Goal: Task Accomplishment & Management: Complete application form

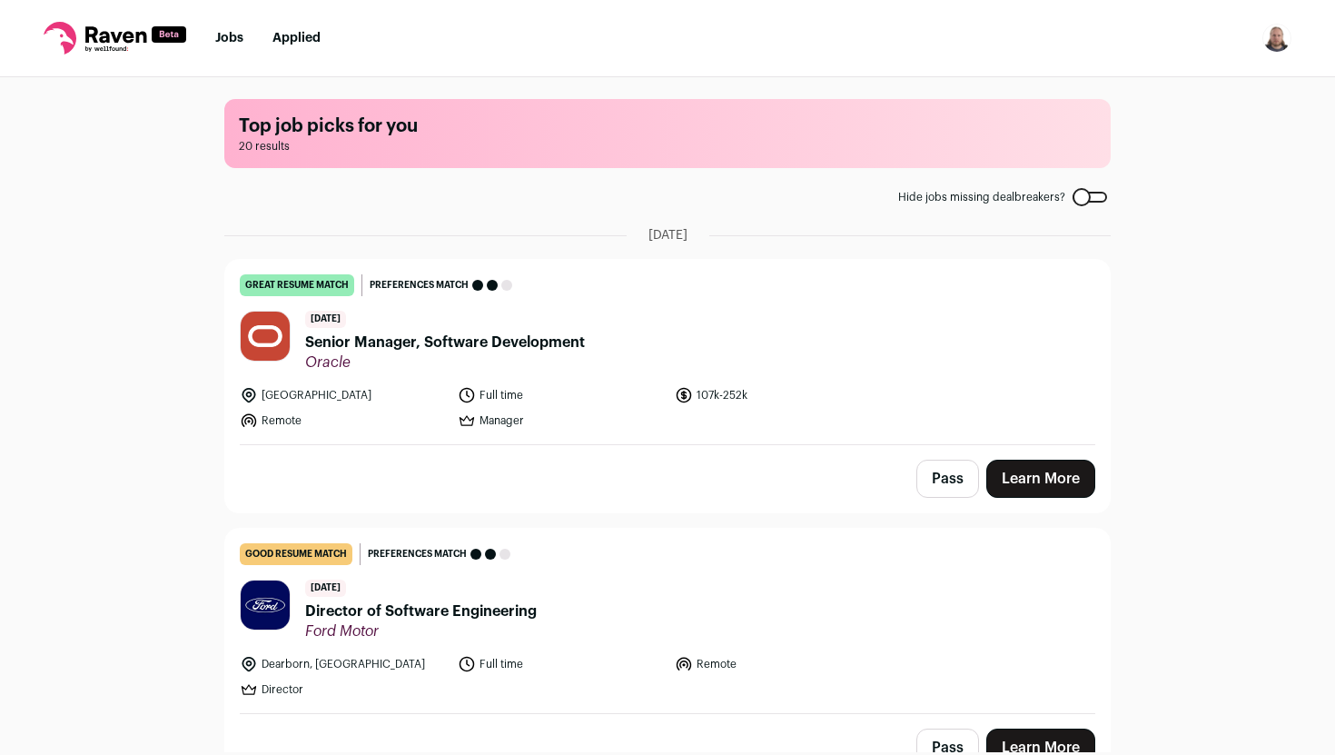
scroll to position [5, 0]
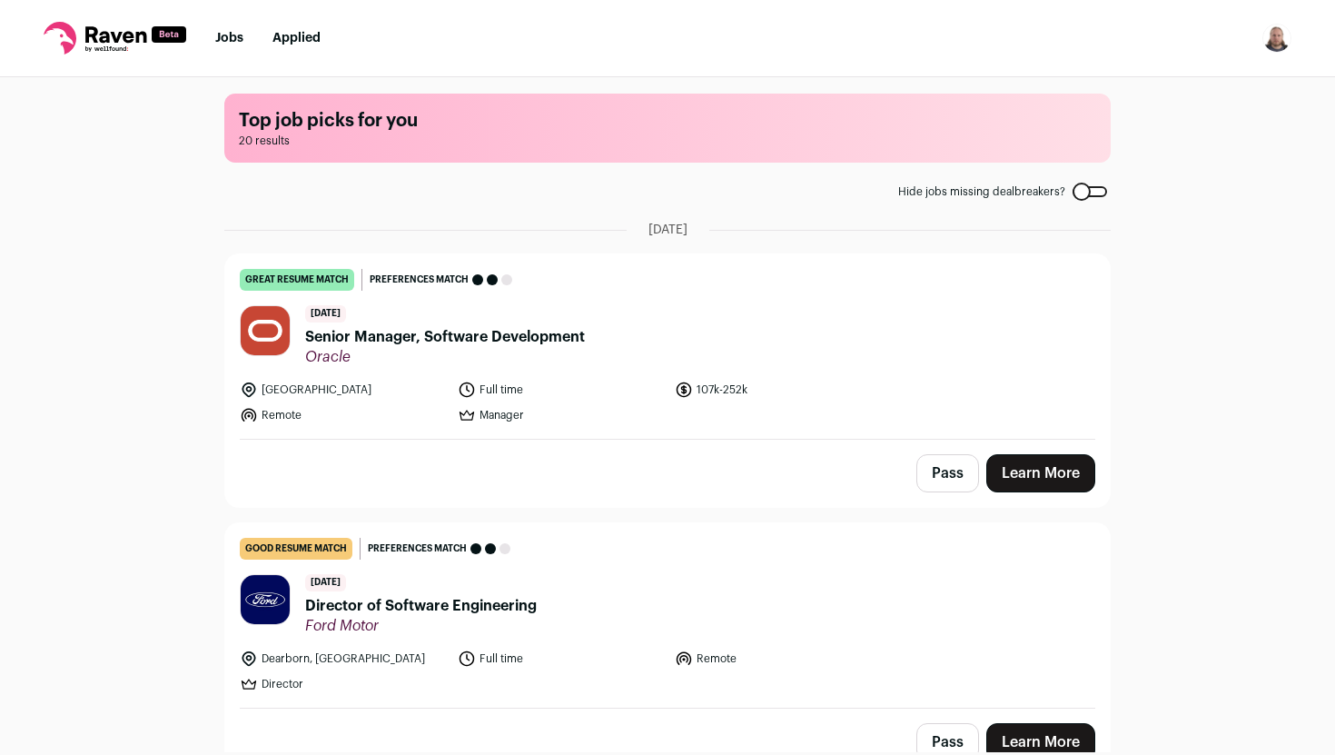
click at [934, 468] on button "Pass" at bounding box center [947, 473] width 63 height 38
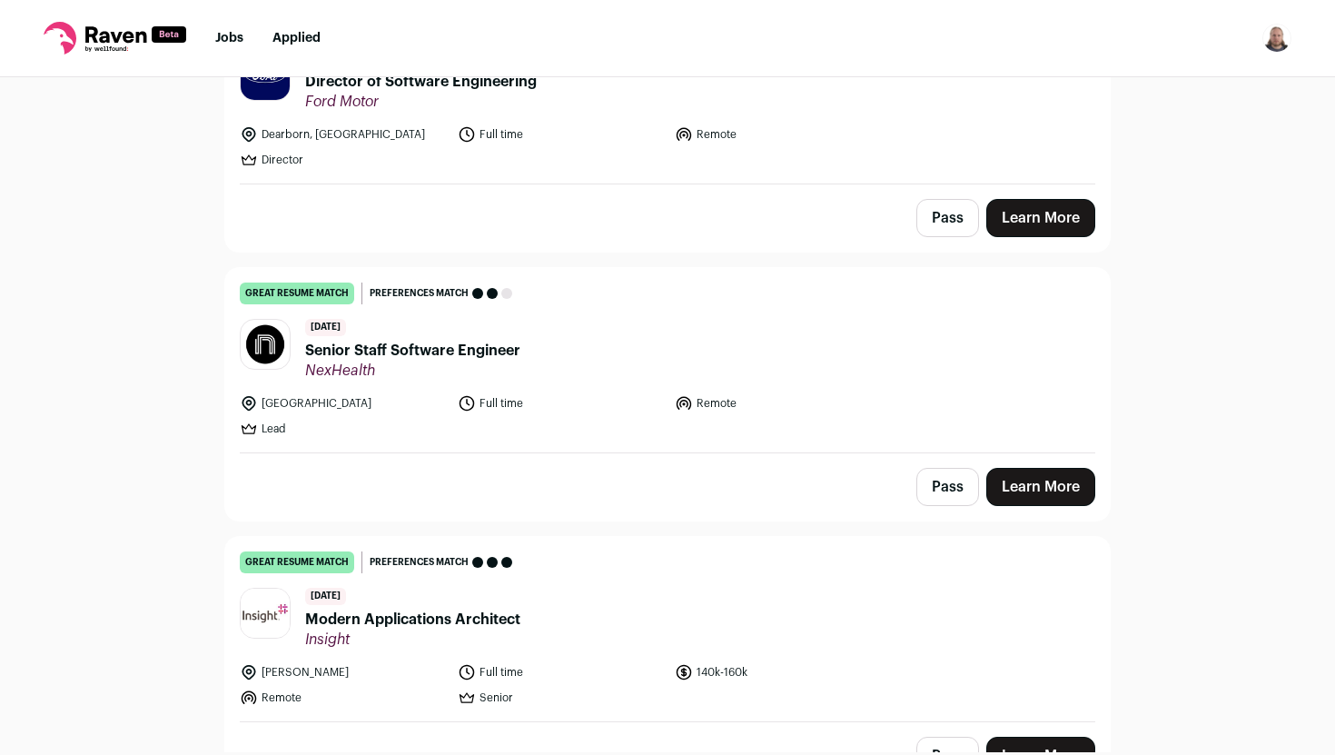
scroll to position [562, 0]
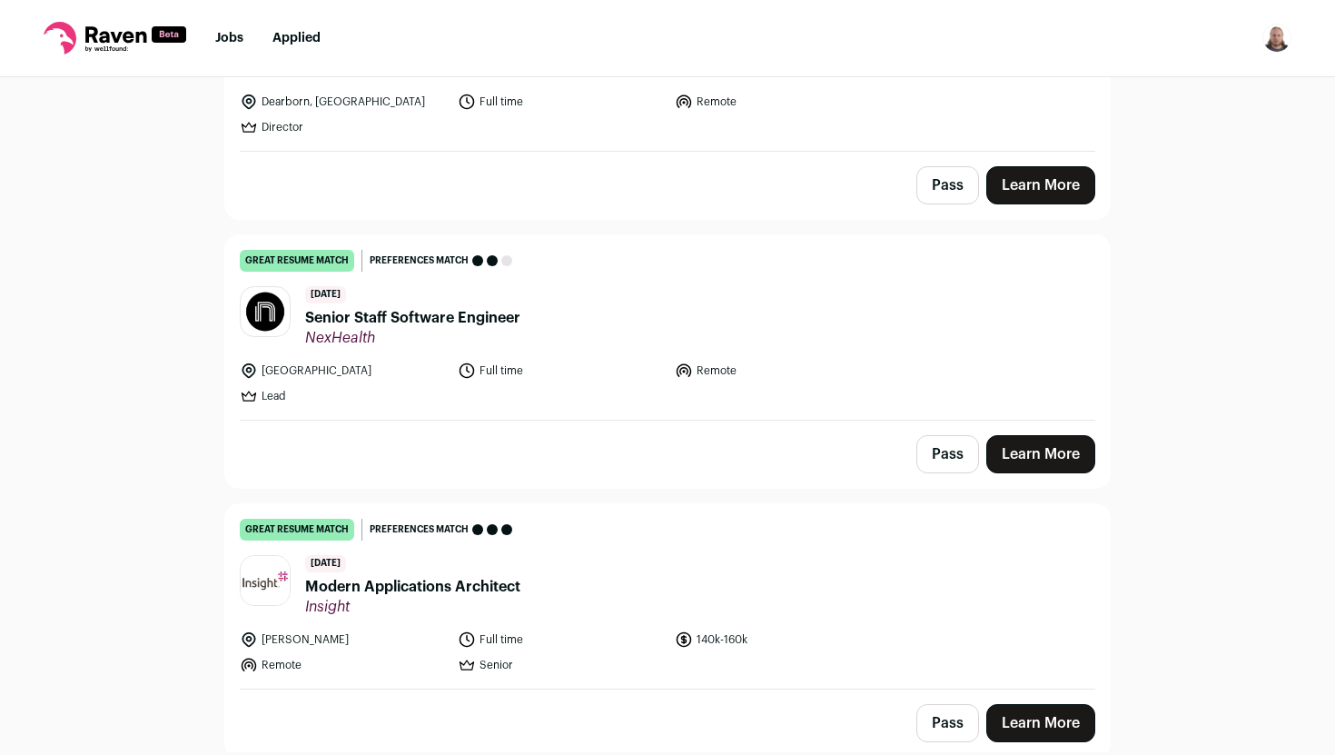
click at [429, 320] on span "Senior Staff Software Engineer" at bounding box center [412, 318] width 215 height 22
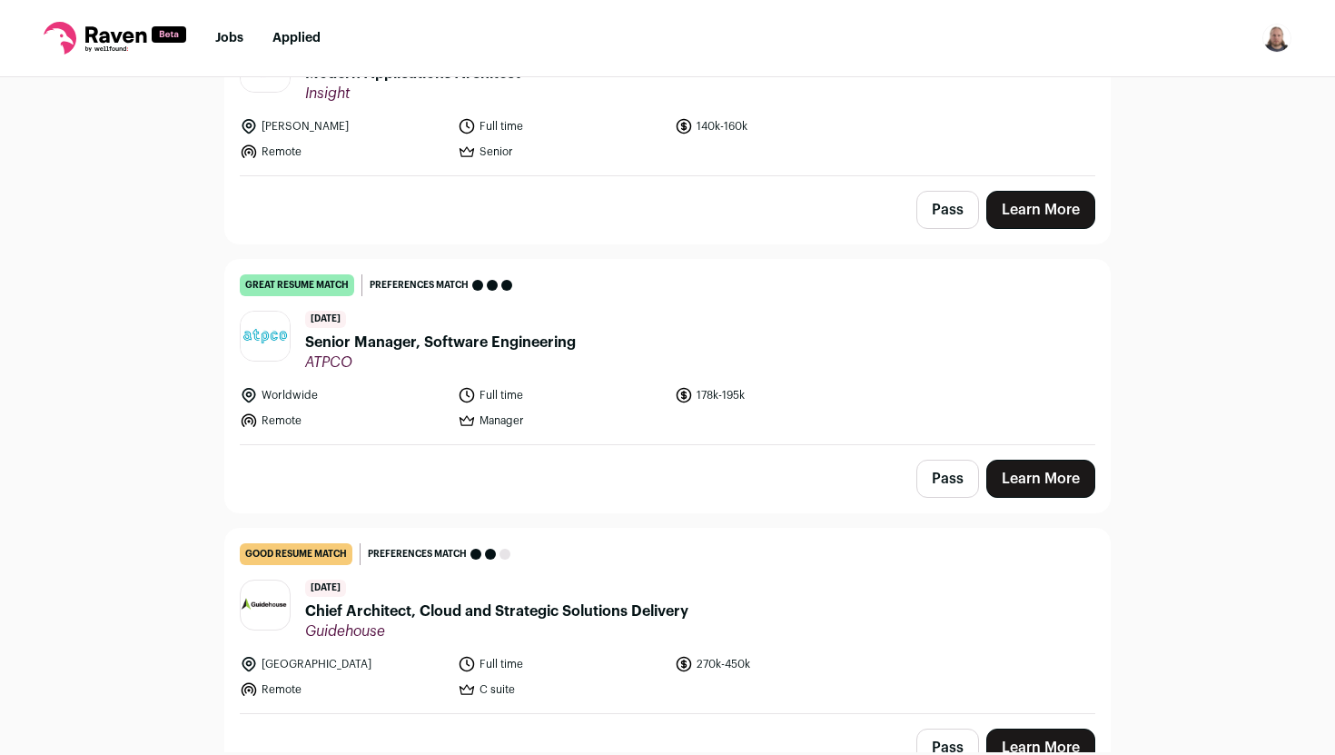
scroll to position [905, 0]
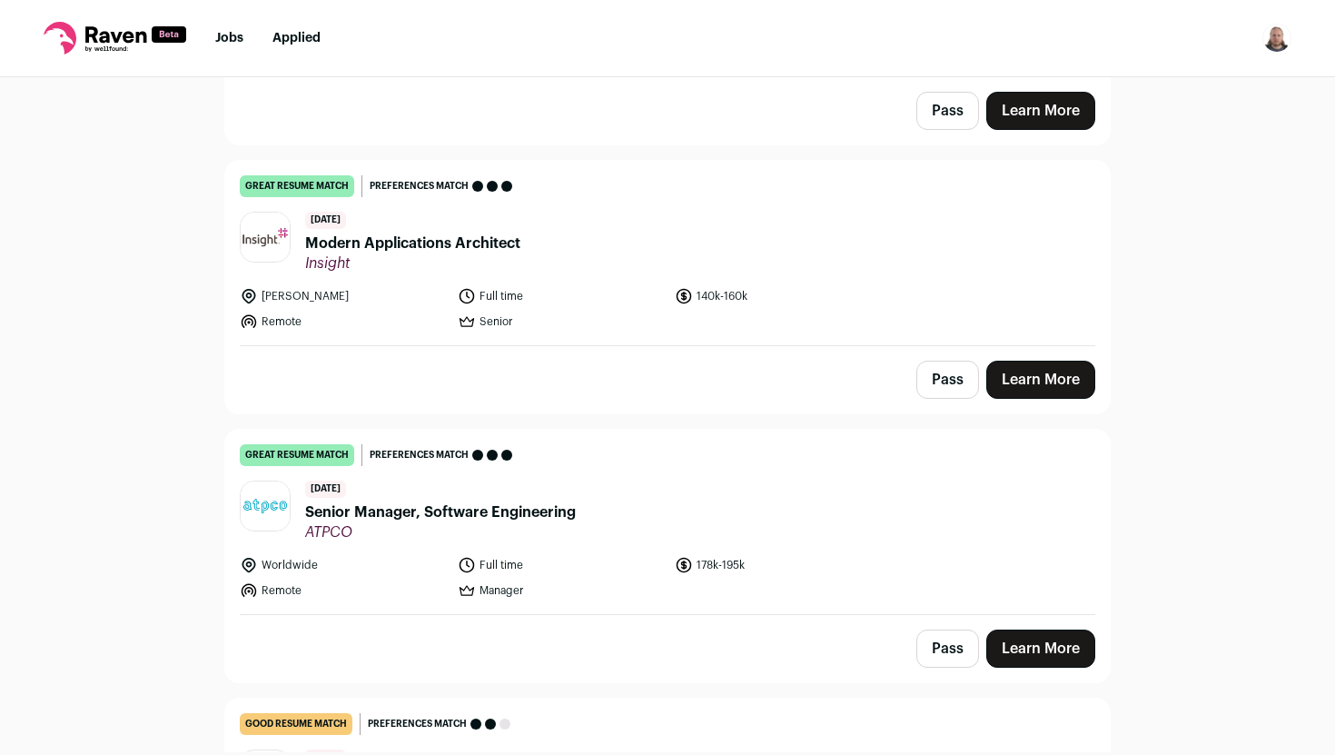
click at [945, 380] on button "Pass" at bounding box center [947, 379] width 63 height 38
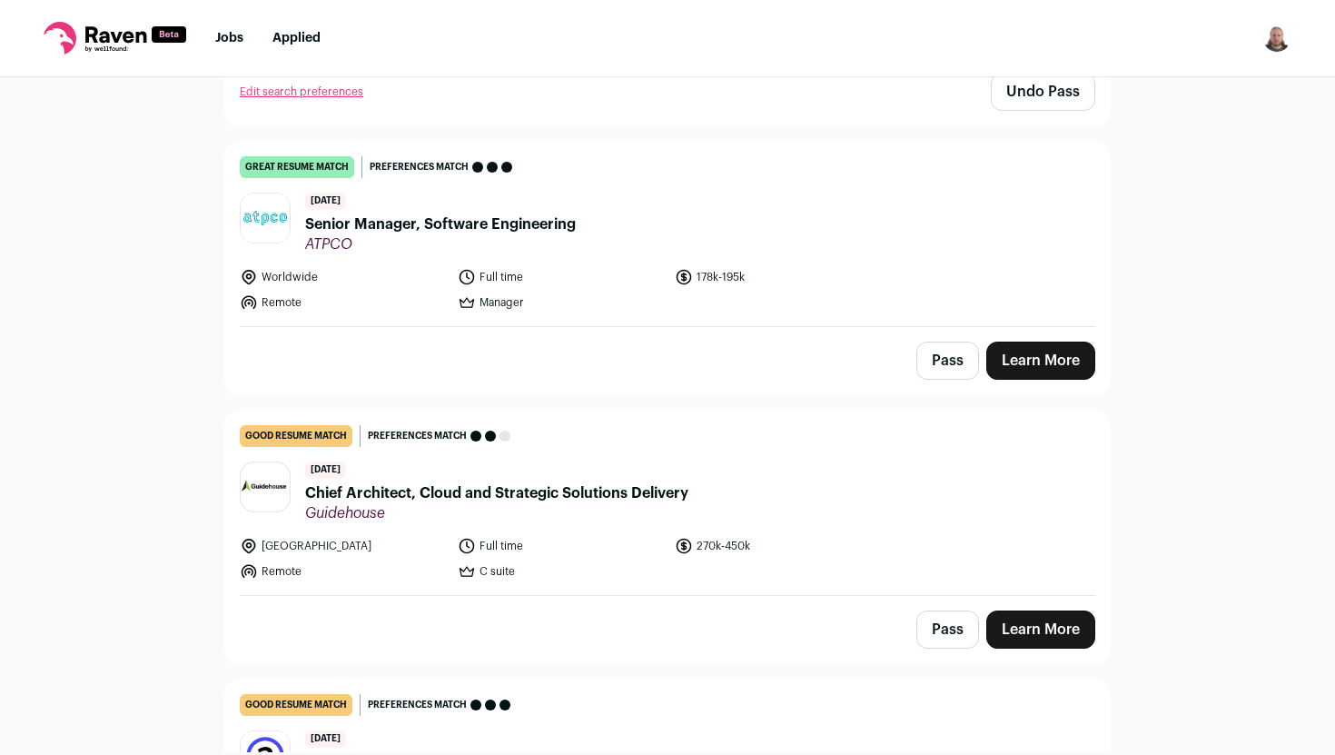
scroll to position [1301, 0]
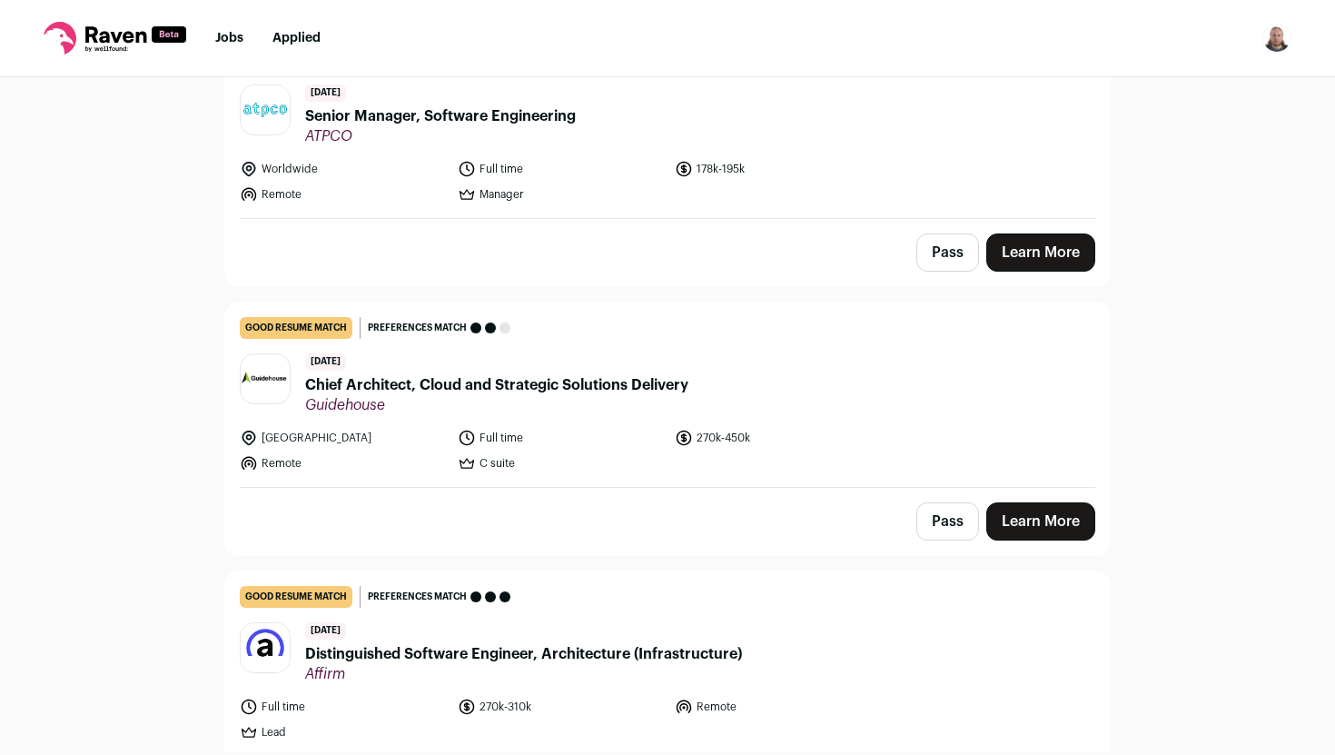
click at [521, 386] on span "Chief Architect, Cloud and Strategic Solutions Delivery" at bounding box center [496, 385] width 383 height 22
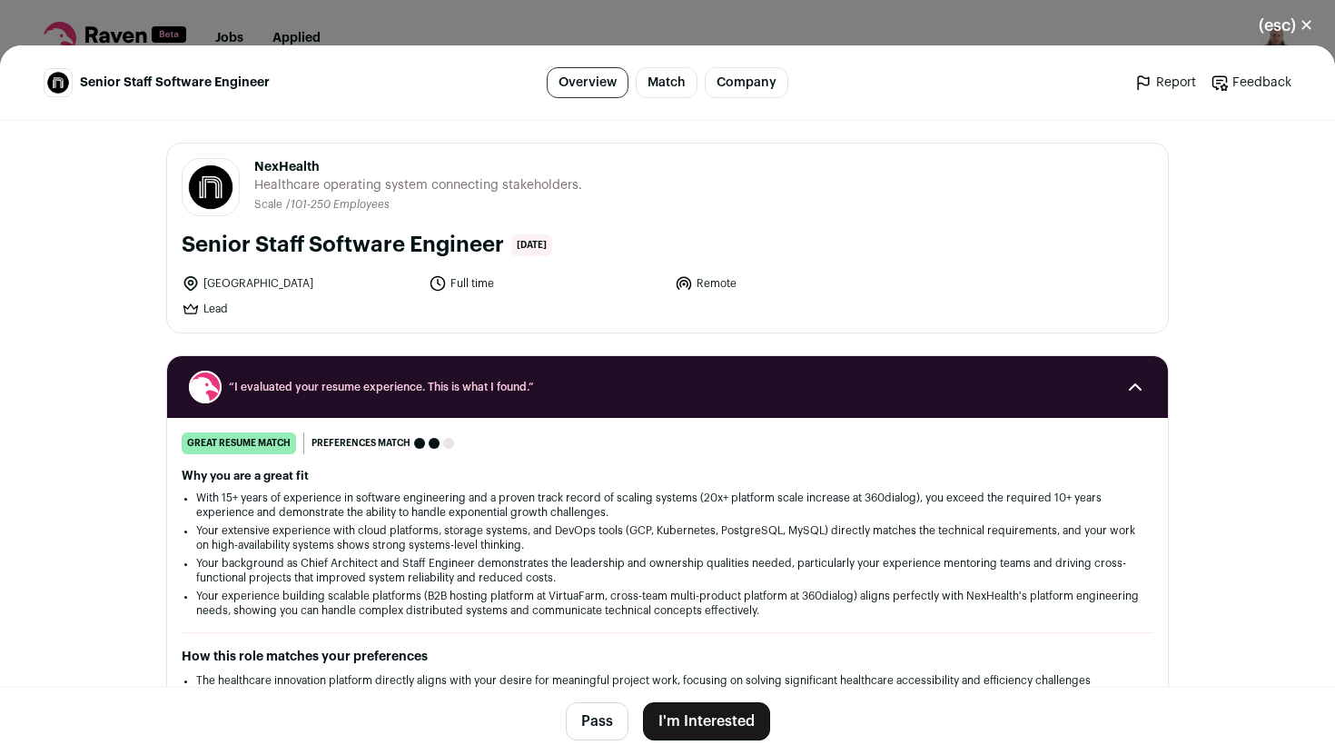
click at [965, 11] on div "(esc) ✕ Senior Staff Software Engineer Overview Match Company Report Feedback R…" at bounding box center [667, 377] width 1335 height 755
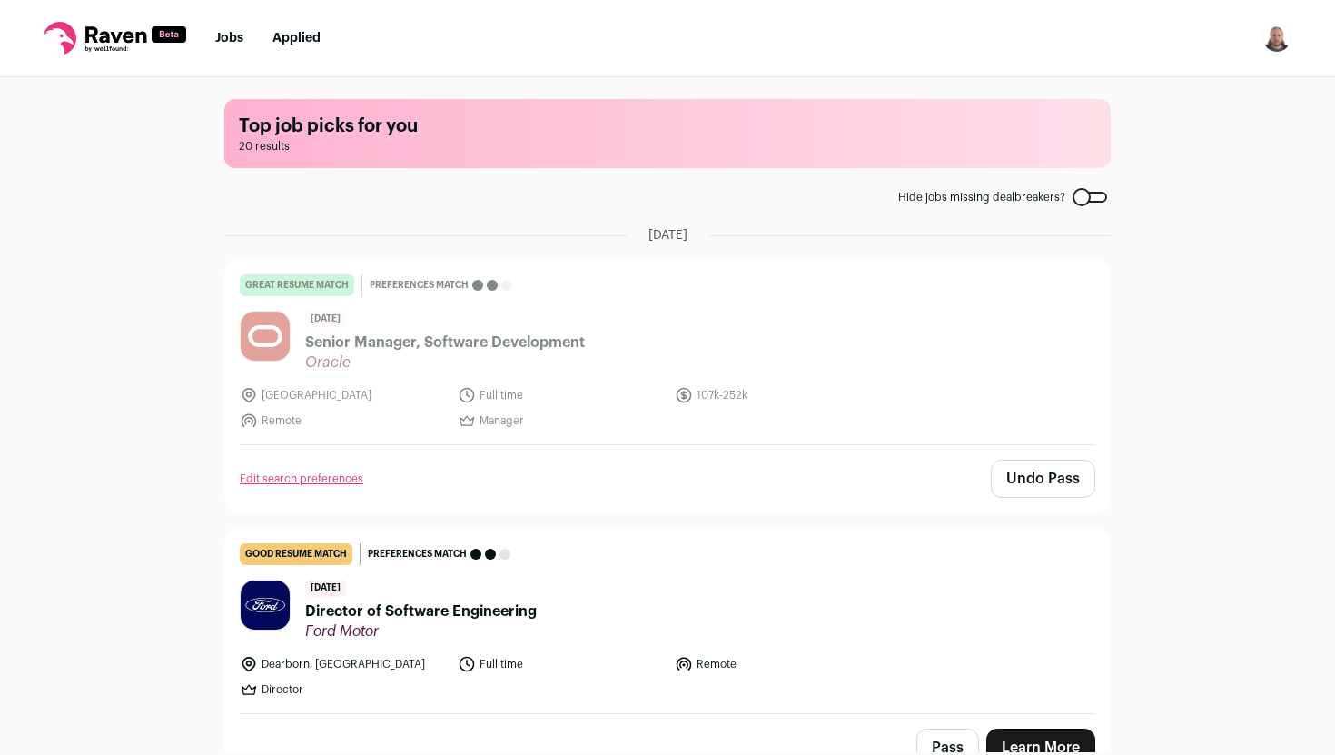
click at [1287, 52] on button "Open dropdown" at bounding box center [1276, 38] width 29 height 29
click at [1162, 91] on link "Settings" at bounding box center [1190, 85] width 201 height 44
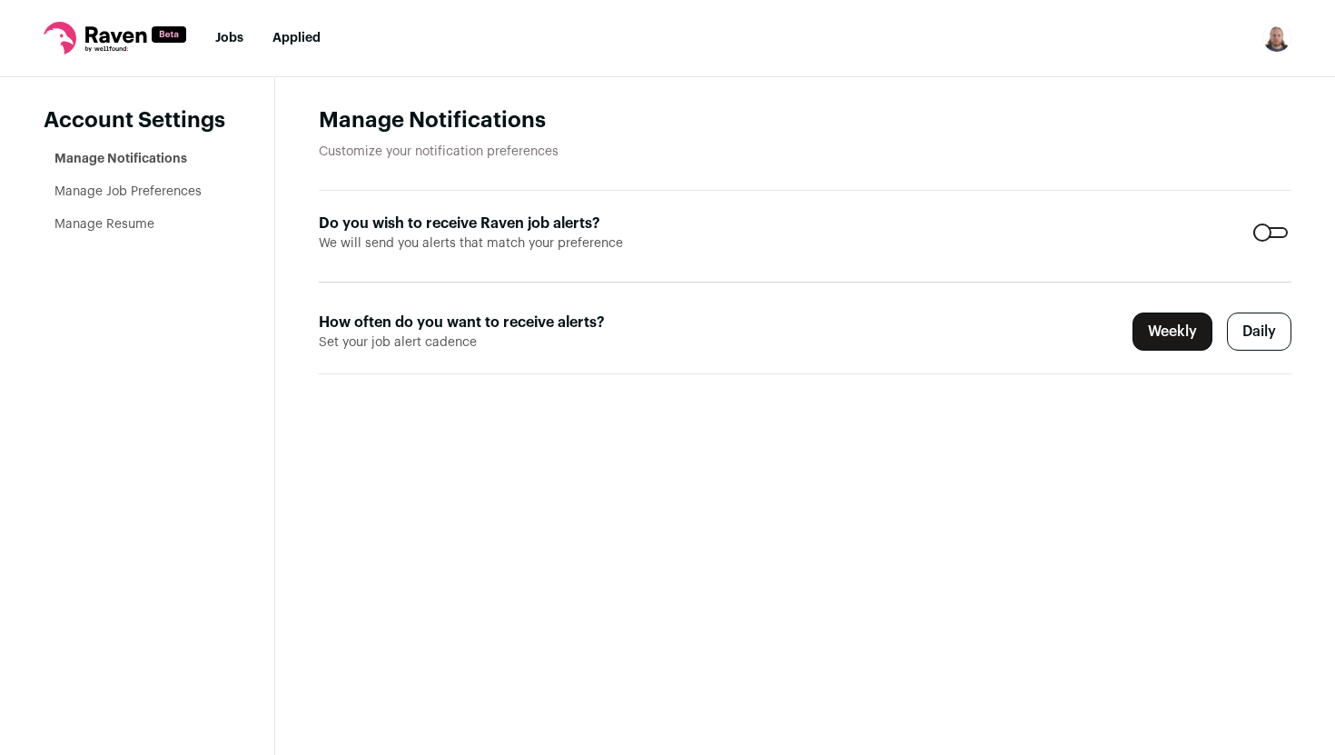
click at [140, 211] on ul "Manage Notifications Manage Job Preferences Manage Resume" at bounding box center [142, 192] width 176 height 84
click at [137, 228] on link "Manage Resume" at bounding box center [104, 224] width 100 height 13
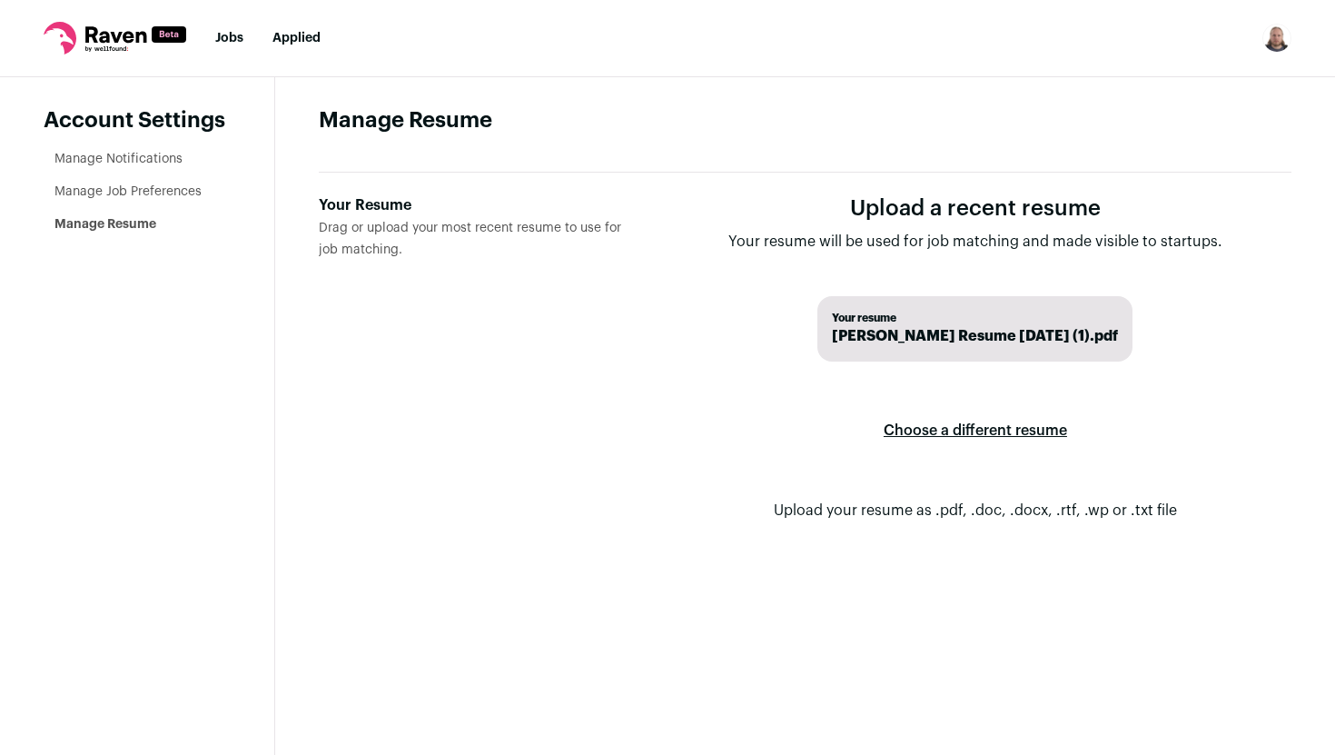
click at [955, 429] on label "Choose a different resume" at bounding box center [974, 430] width 183 height 51
click at [0, 0] on input "Your Resume Drag or upload your most recent resume to use for job matching." at bounding box center [0, 0] width 0 height 0
click at [969, 342] on span "Michele Frettoli Resume October 2025.pdf" at bounding box center [975, 336] width 266 height 22
click at [1044, 328] on span "Michele Frettoli Resume October 2025.pdf" at bounding box center [975, 336] width 266 height 22
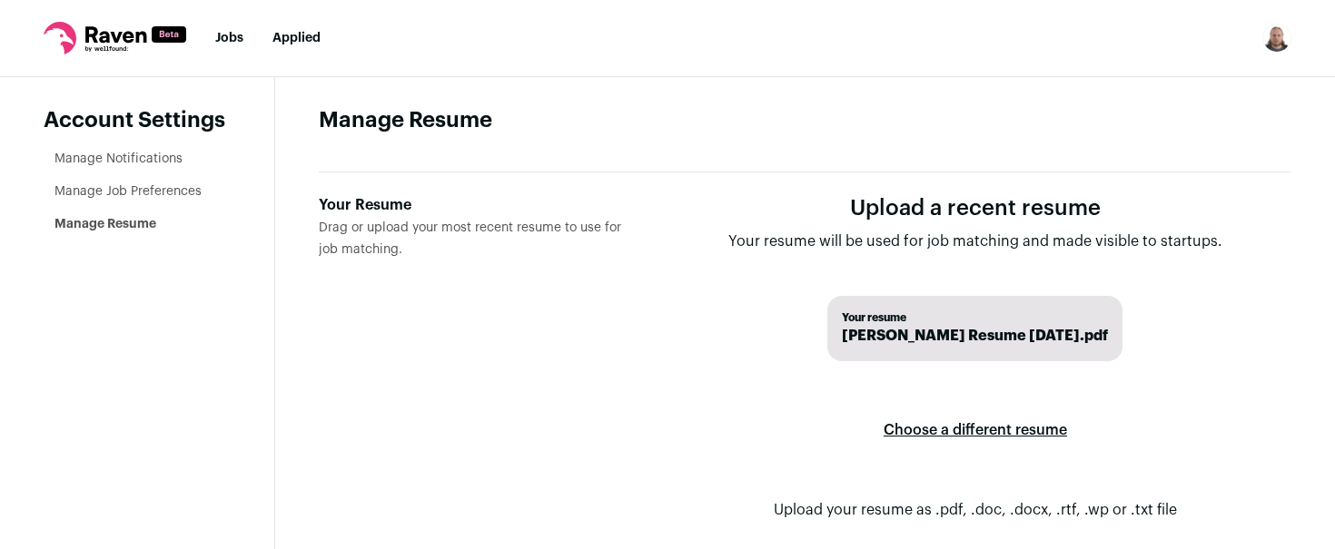
click at [1080, 173] on div "Your Resume Drag or upload your most recent resume to use for job matching. Upl…" at bounding box center [805, 372] width 972 height 399
click at [235, 36] on link "Jobs" at bounding box center [229, 38] width 28 height 13
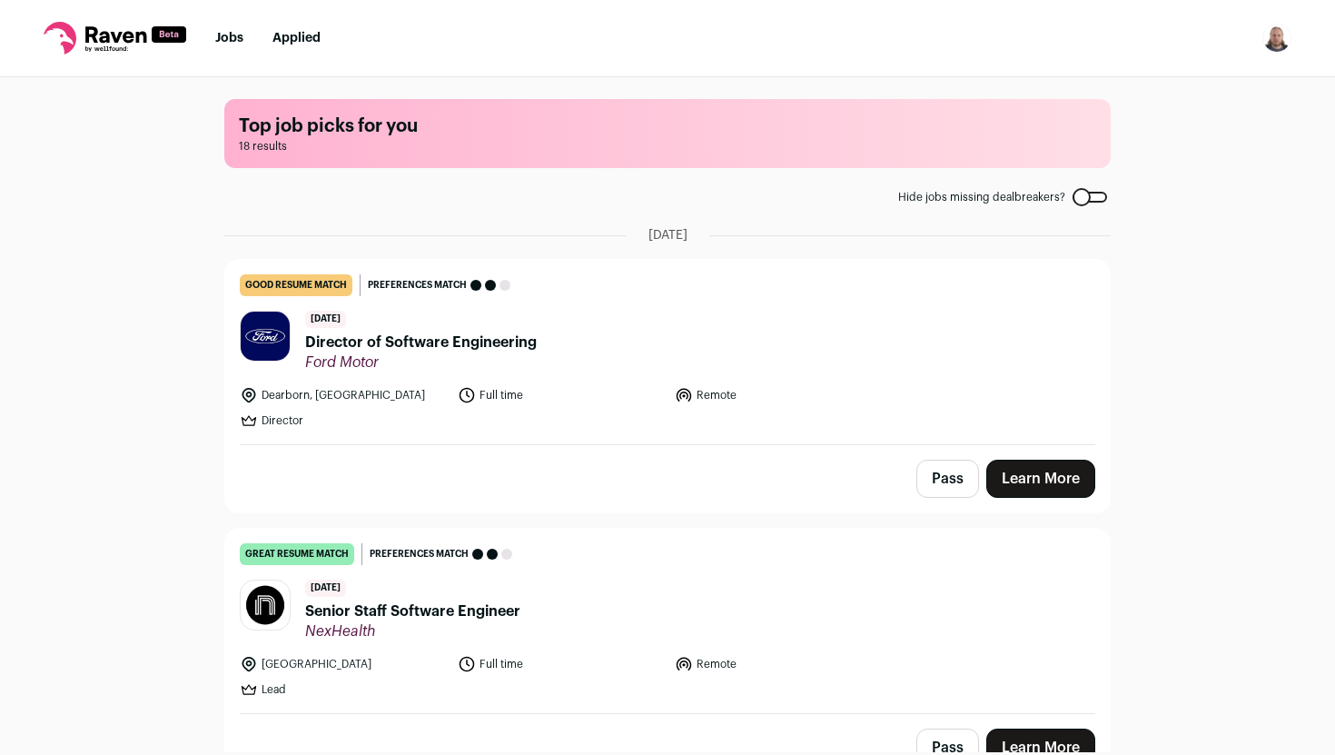
click at [1046, 37] on nav "Jobs Applied Settings Notifications Preferences Resume FAQs Logout" at bounding box center [667, 38] width 1335 height 77
click at [1025, 48] on nav "Jobs Applied Settings Notifications Preferences Resume FAQs Logout" at bounding box center [667, 38] width 1335 height 77
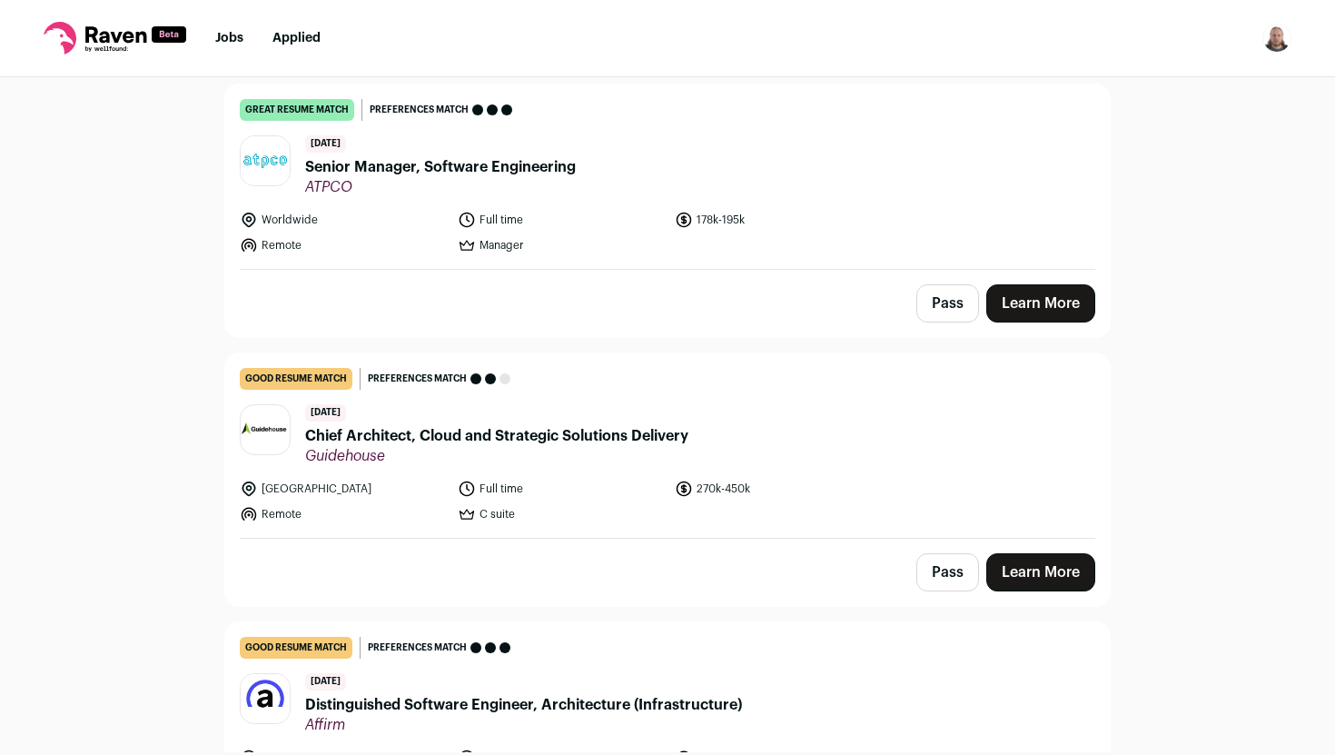
scroll to position [731, 0]
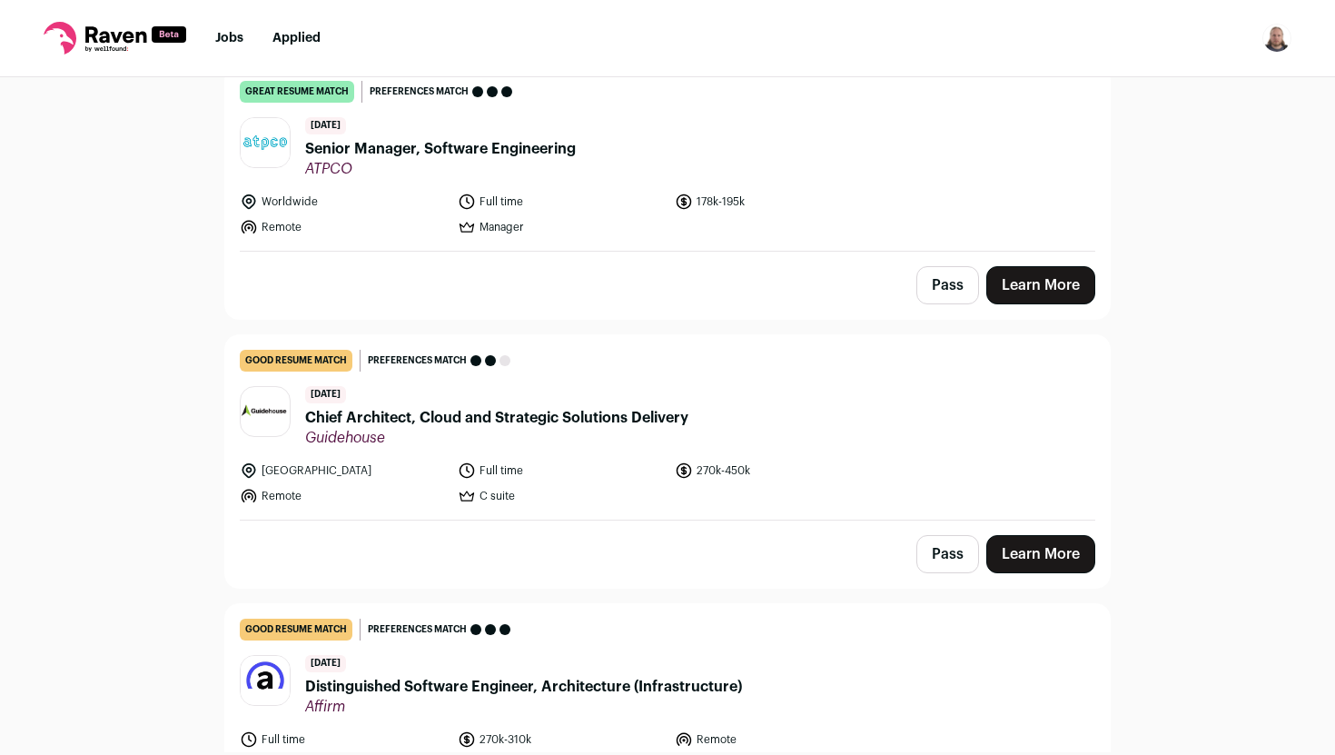
click at [1149, 181] on div "Top job picks for you 18 results Hide jobs missing dealbreakers? October 13th, …" at bounding box center [667, 414] width 1335 height 675
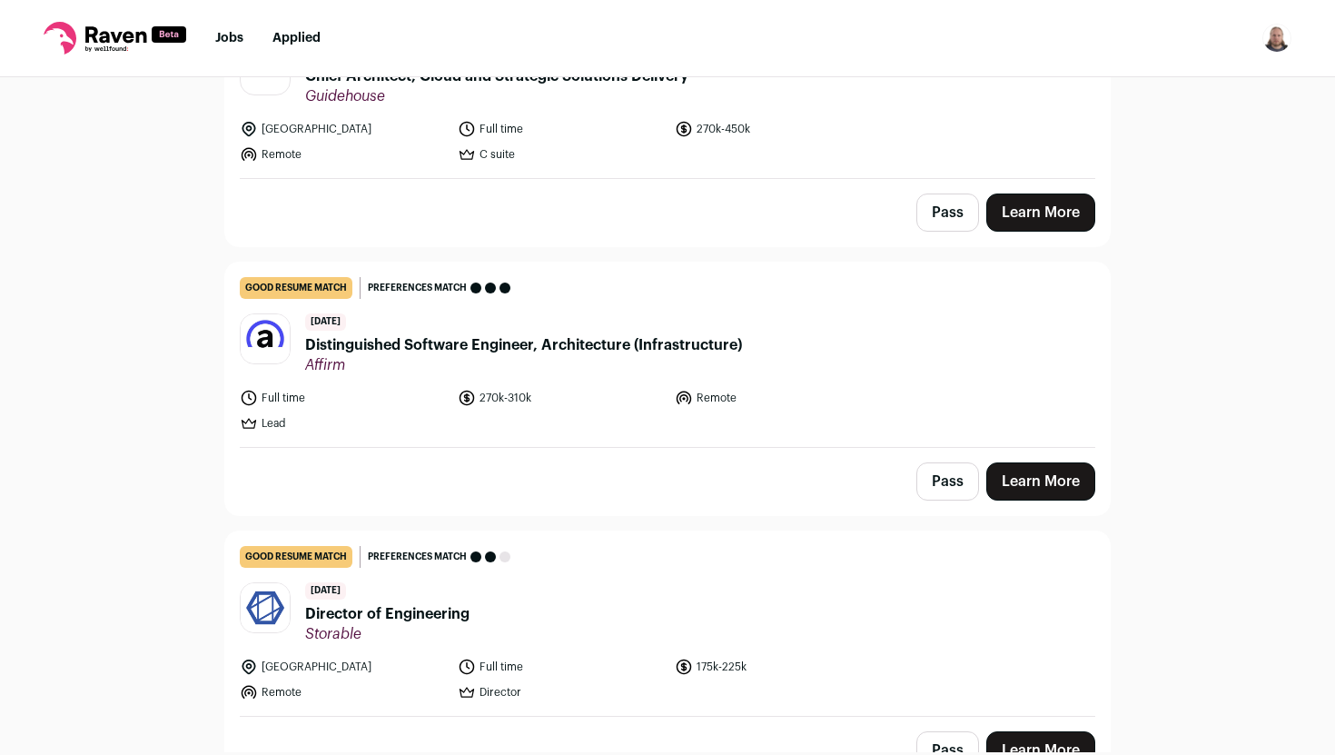
scroll to position [1132, 0]
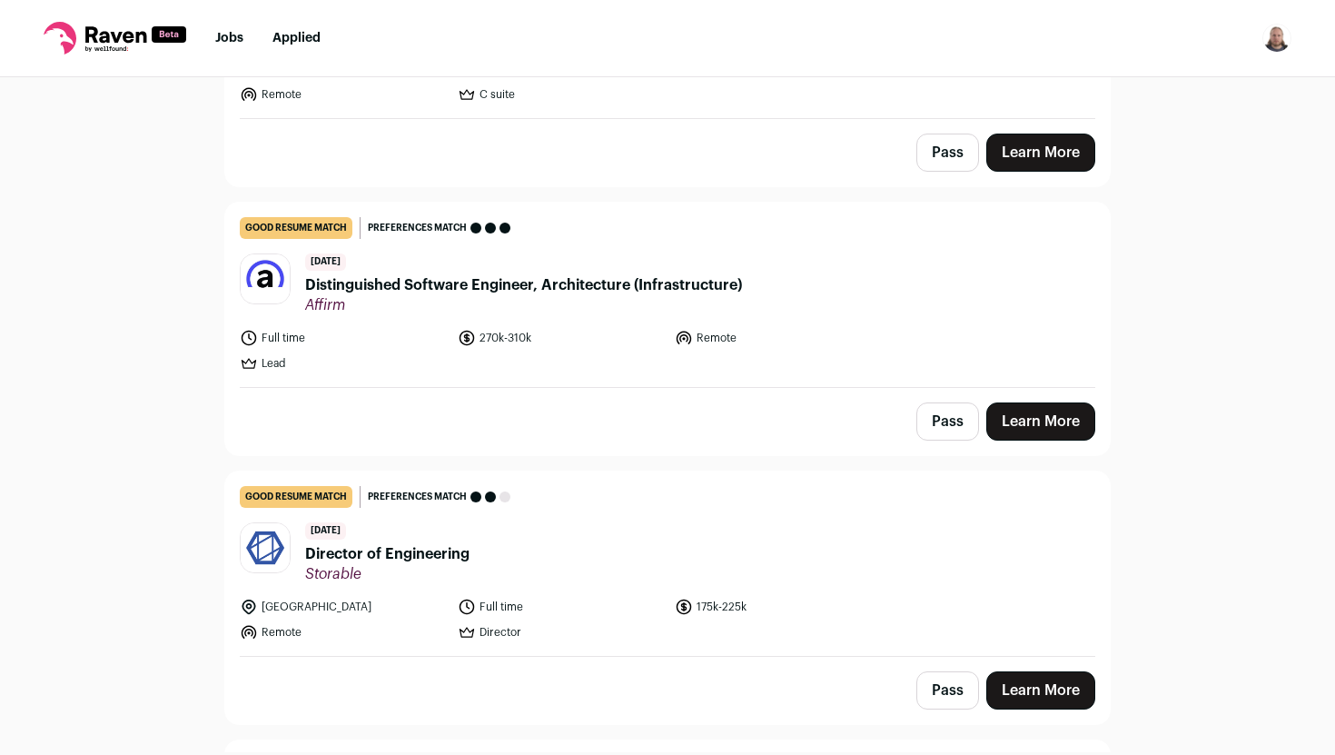
click at [1204, 261] on div "Top job picks for you 18 results Hide jobs missing dealbreakers? October 13th, …" at bounding box center [667, 414] width 1335 height 675
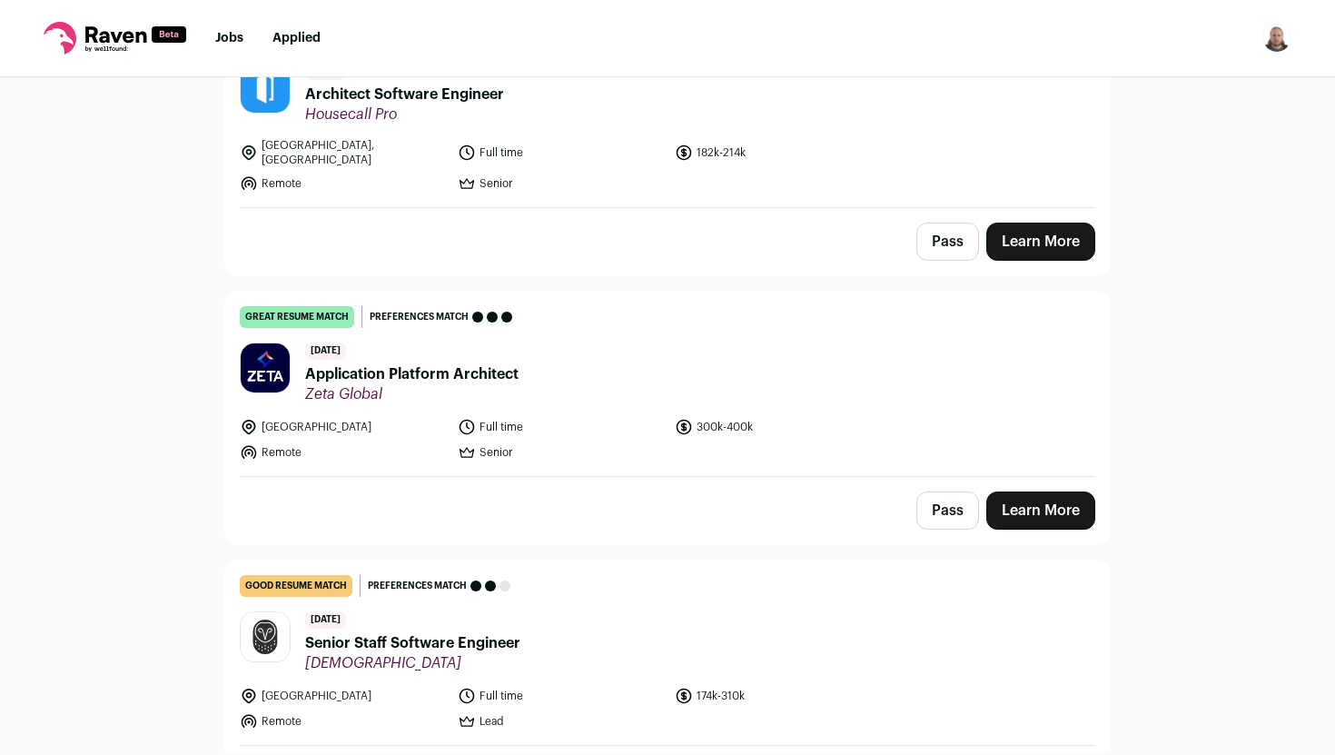
scroll to position [1862, 0]
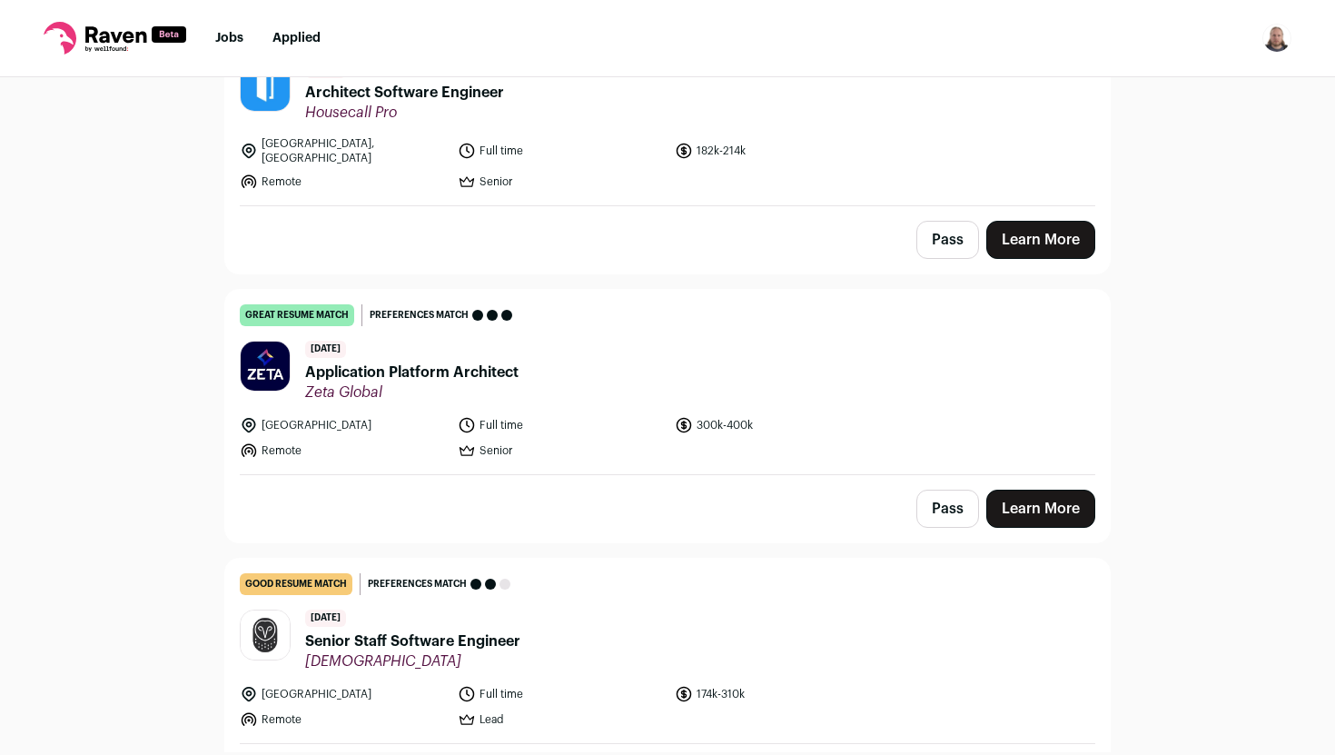
click at [465, 363] on span "Application Platform Architect" at bounding box center [411, 372] width 213 height 22
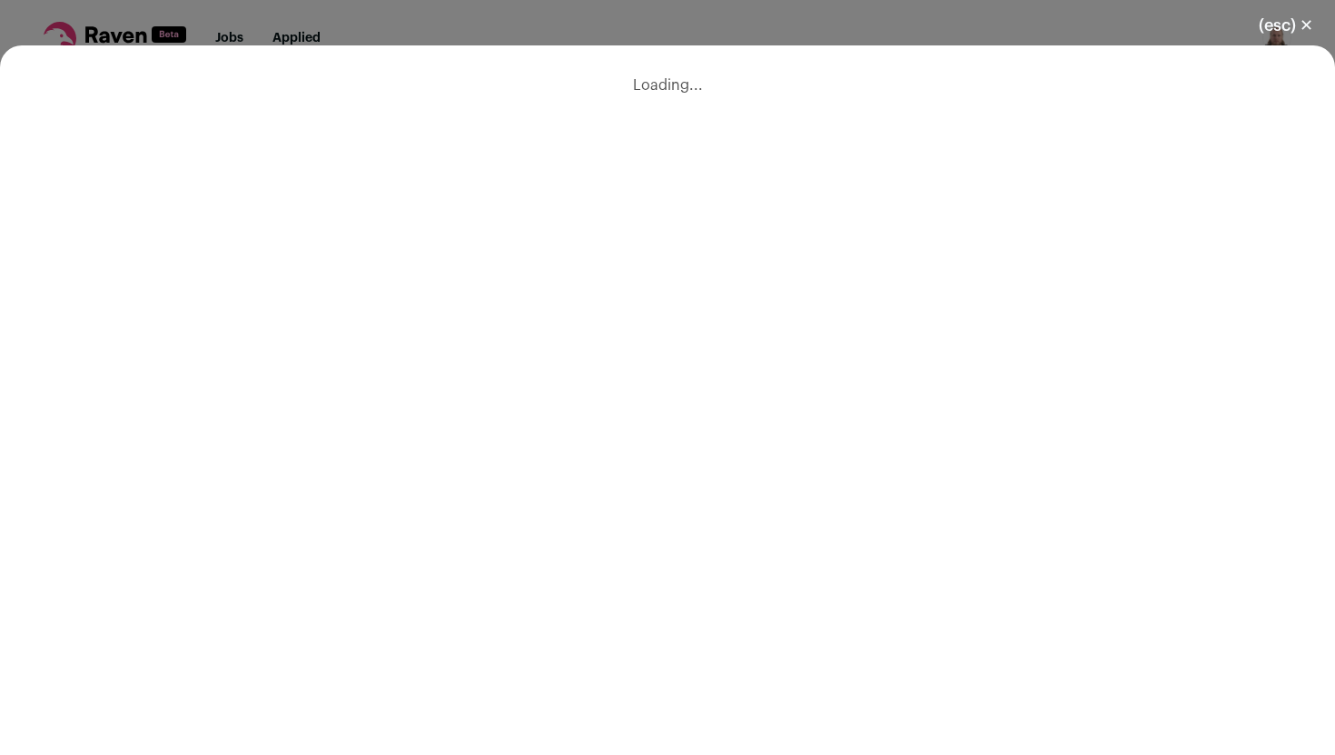
click at [1297, 22] on button "(esc) ✕" at bounding box center [1286, 25] width 98 height 40
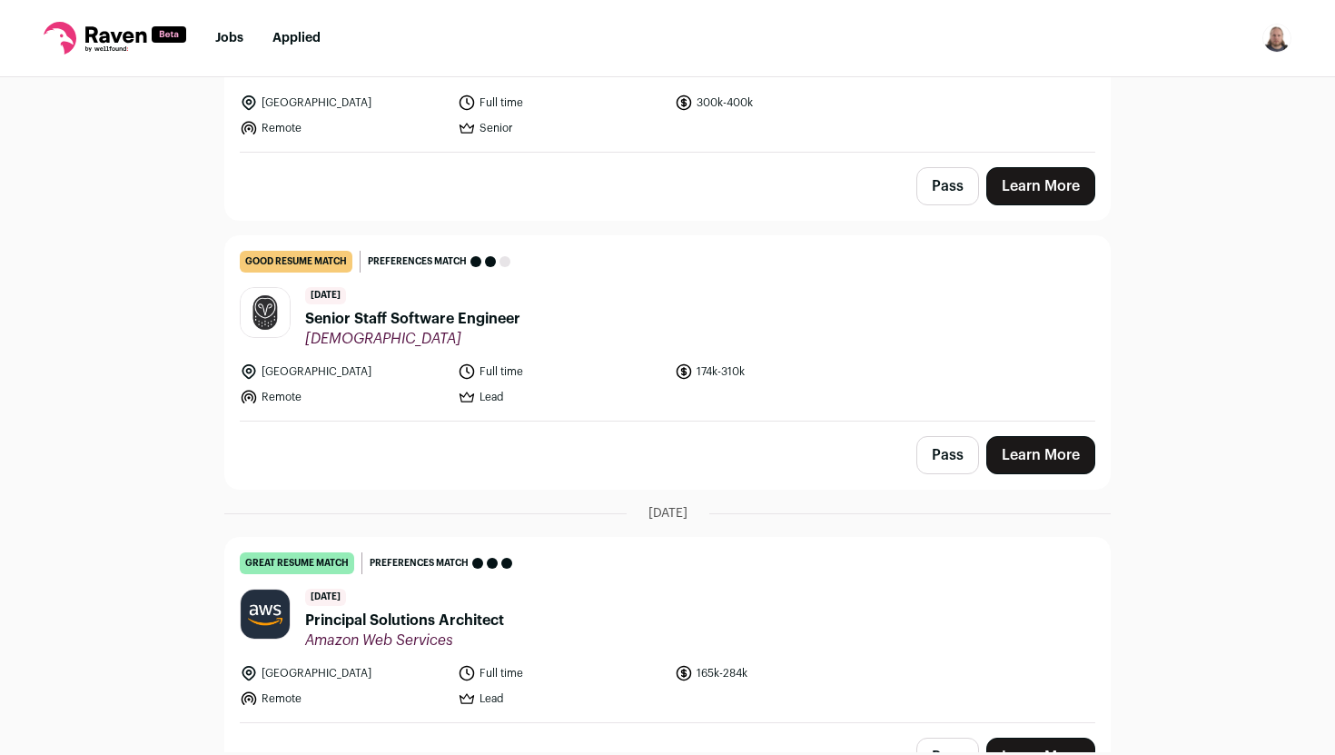
scroll to position [2203, 0]
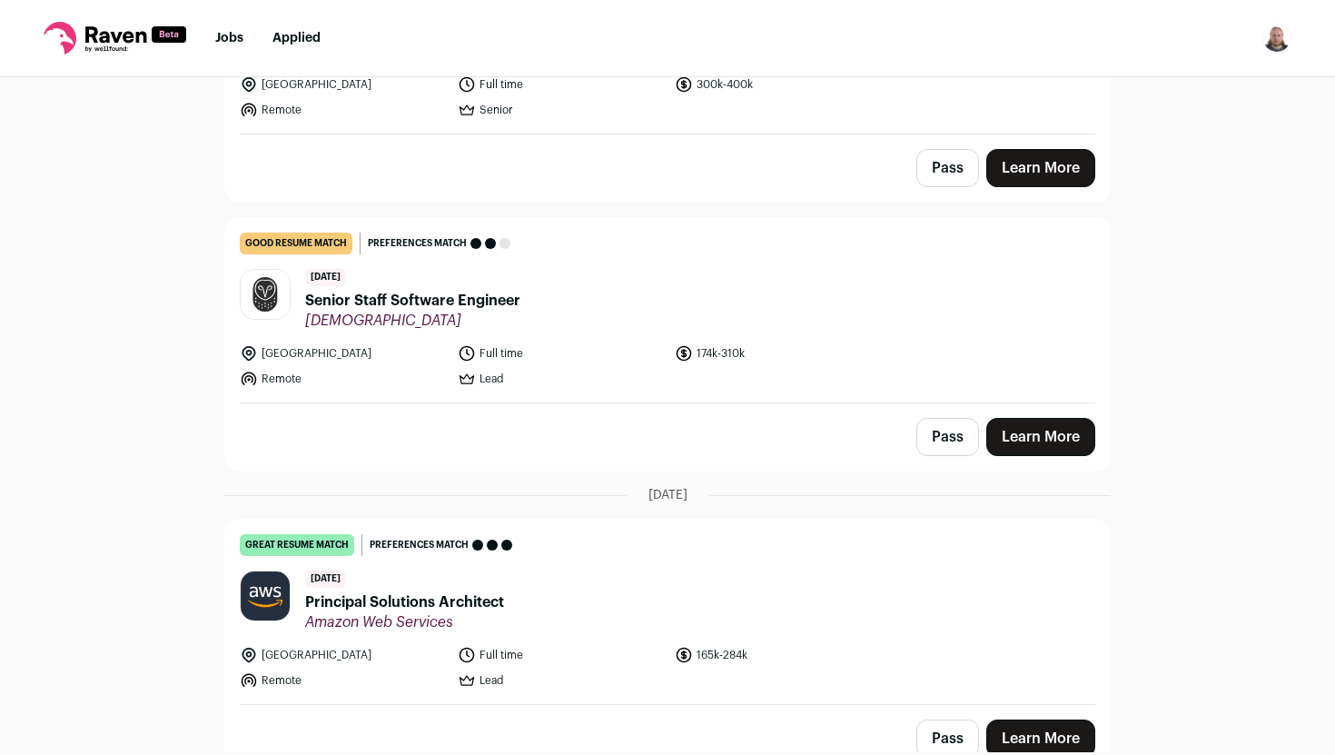
click at [526, 173] on div "Pass Learn More" at bounding box center [667, 167] width 884 height 67
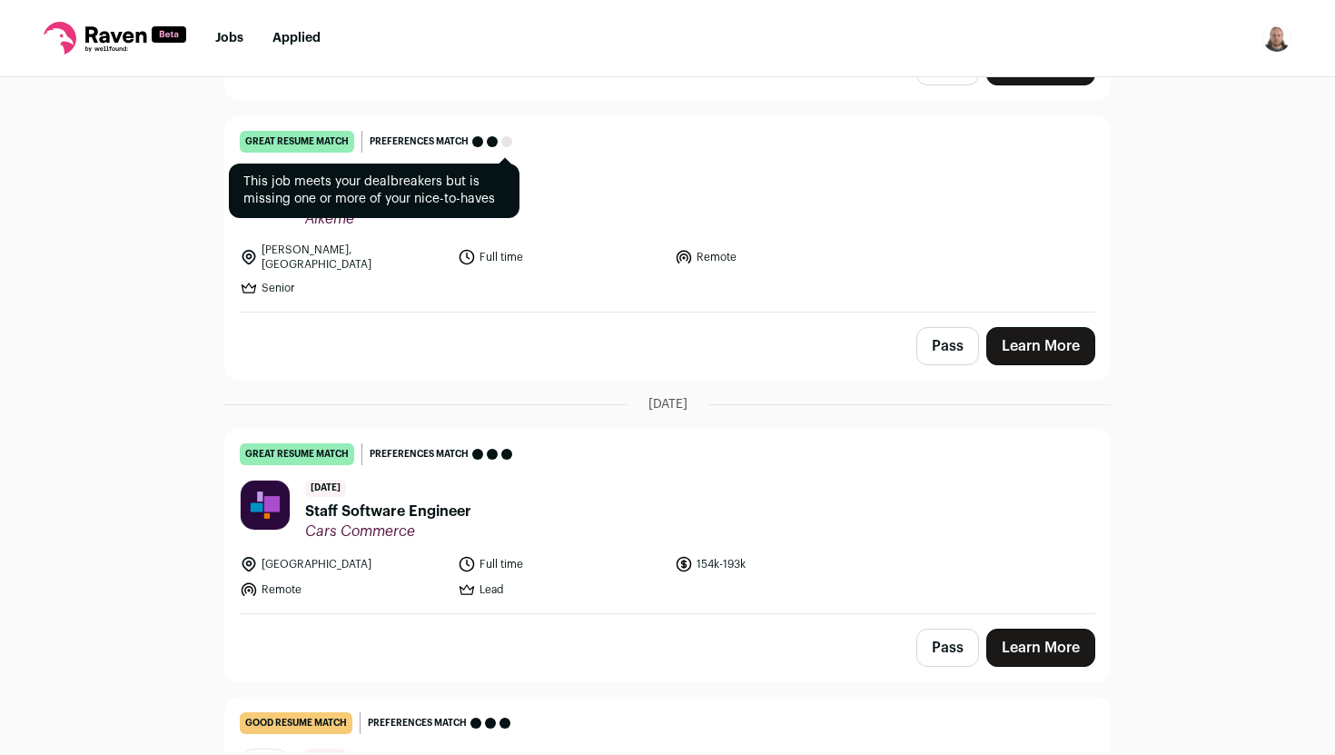
scroll to position [4395, 0]
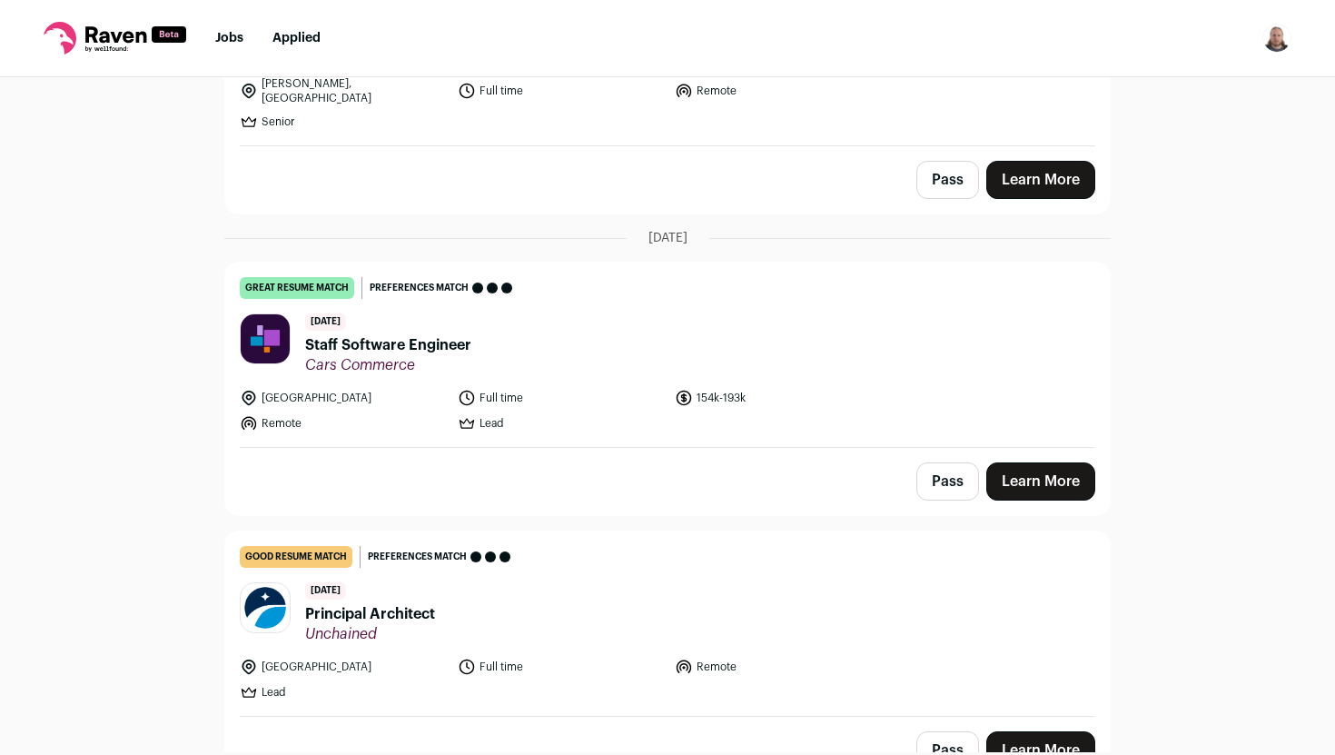
click at [472, 456] on div "Pass Learn More" at bounding box center [667, 481] width 884 height 67
click at [754, 146] on div "Pass Learn More" at bounding box center [667, 179] width 884 height 67
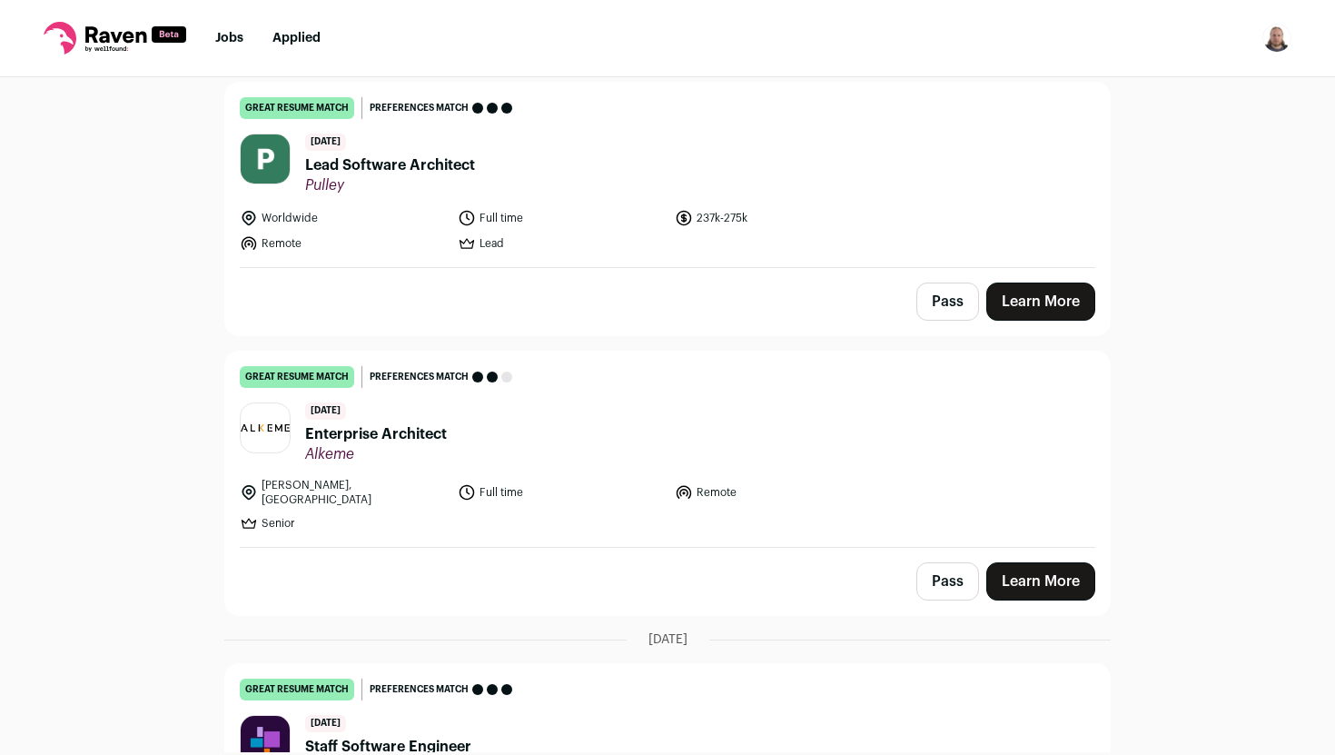
scroll to position [3995, 0]
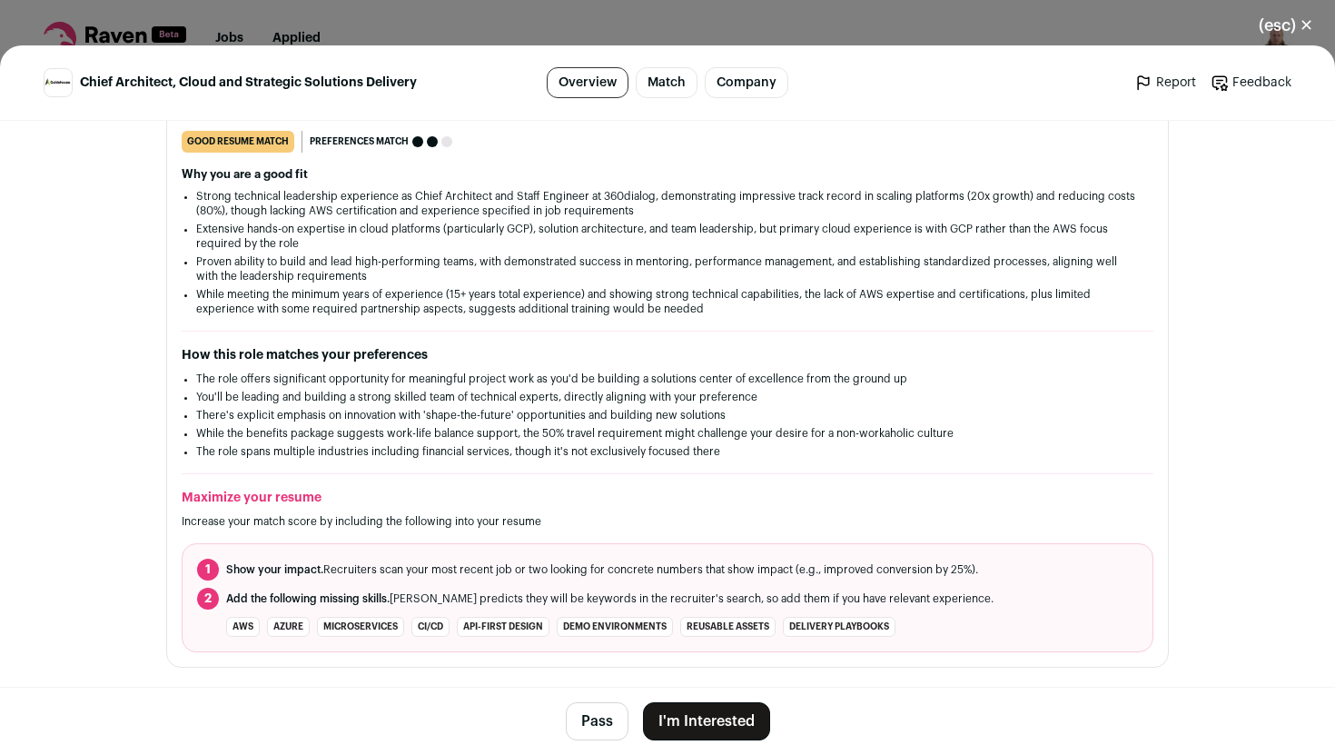
scroll to position [513, 0]
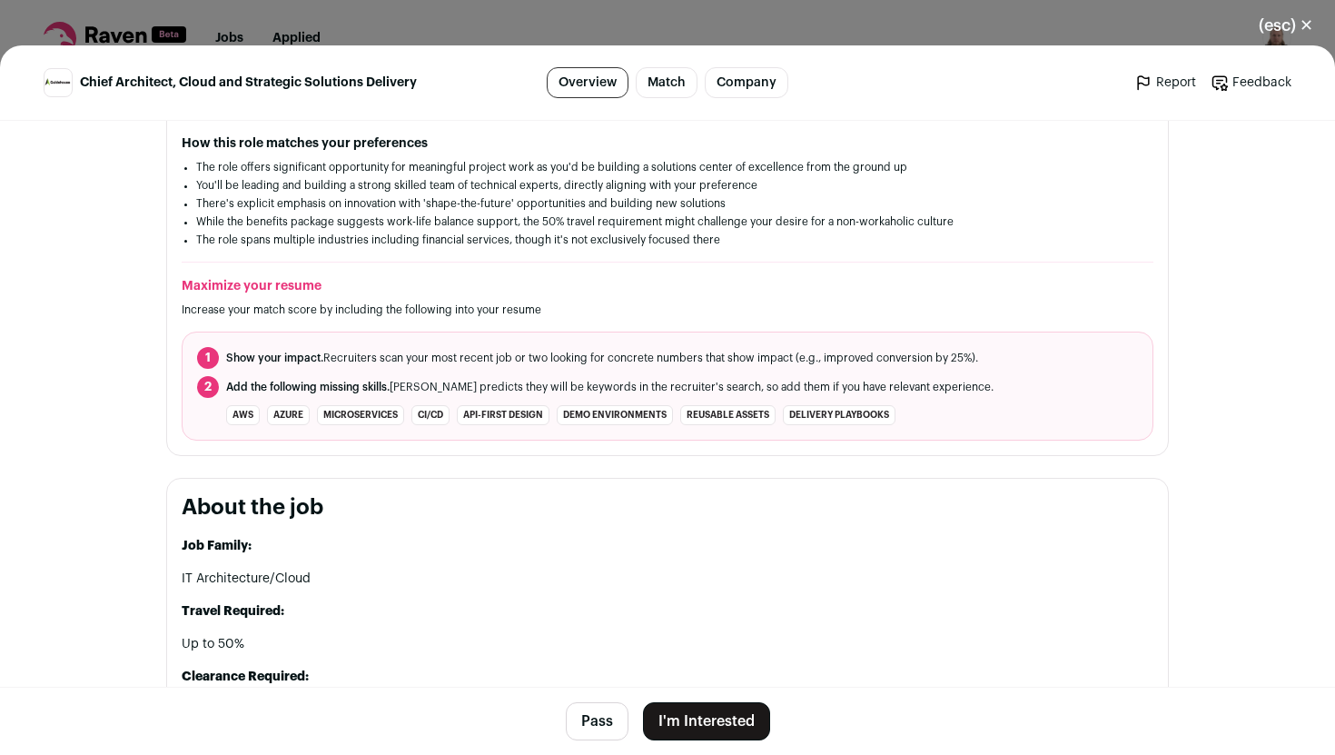
click at [505, 411] on li "API-first design" at bounding box center [503, 415] width 93 height 20
copy ul "API-first design"
click at [968, 187] on li "You'll be leading and building a strong skilled team of technical experts, dire…" at bounding box center [667, 185] width 942 height 15
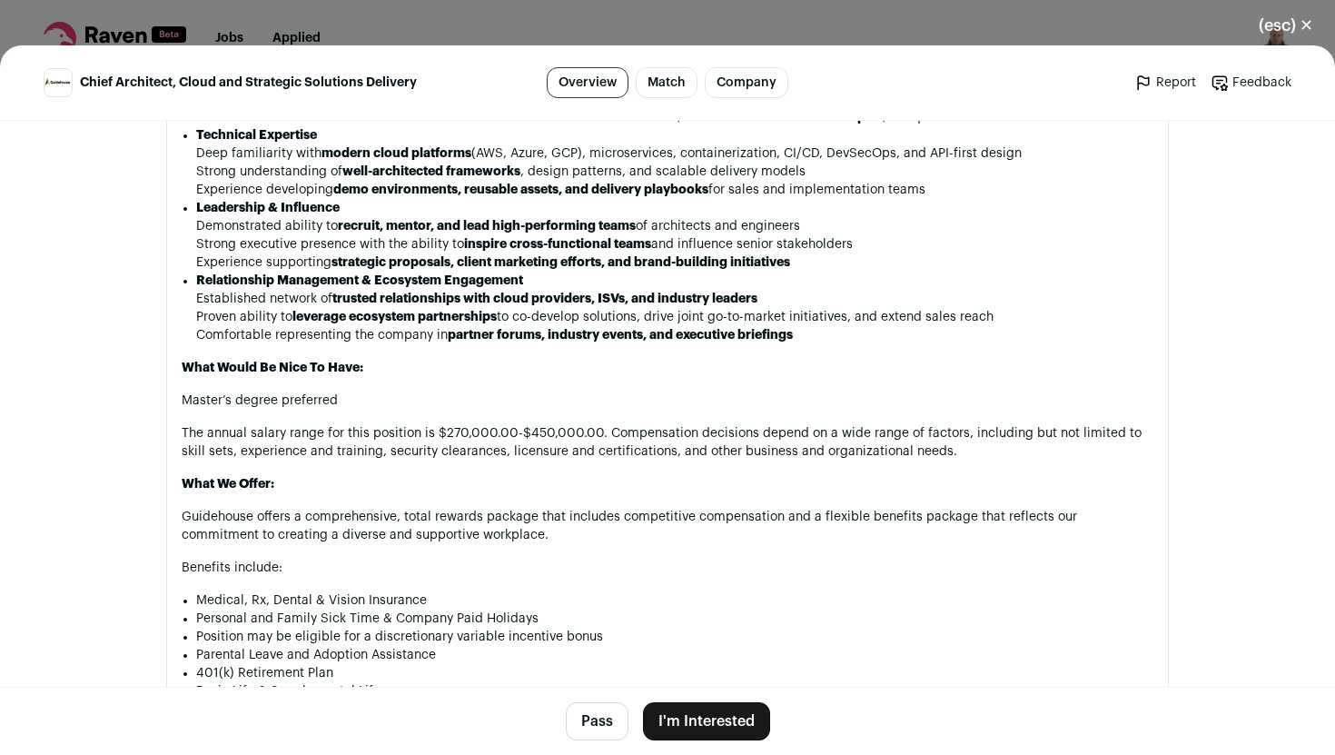
scroll to position [1964, 0]
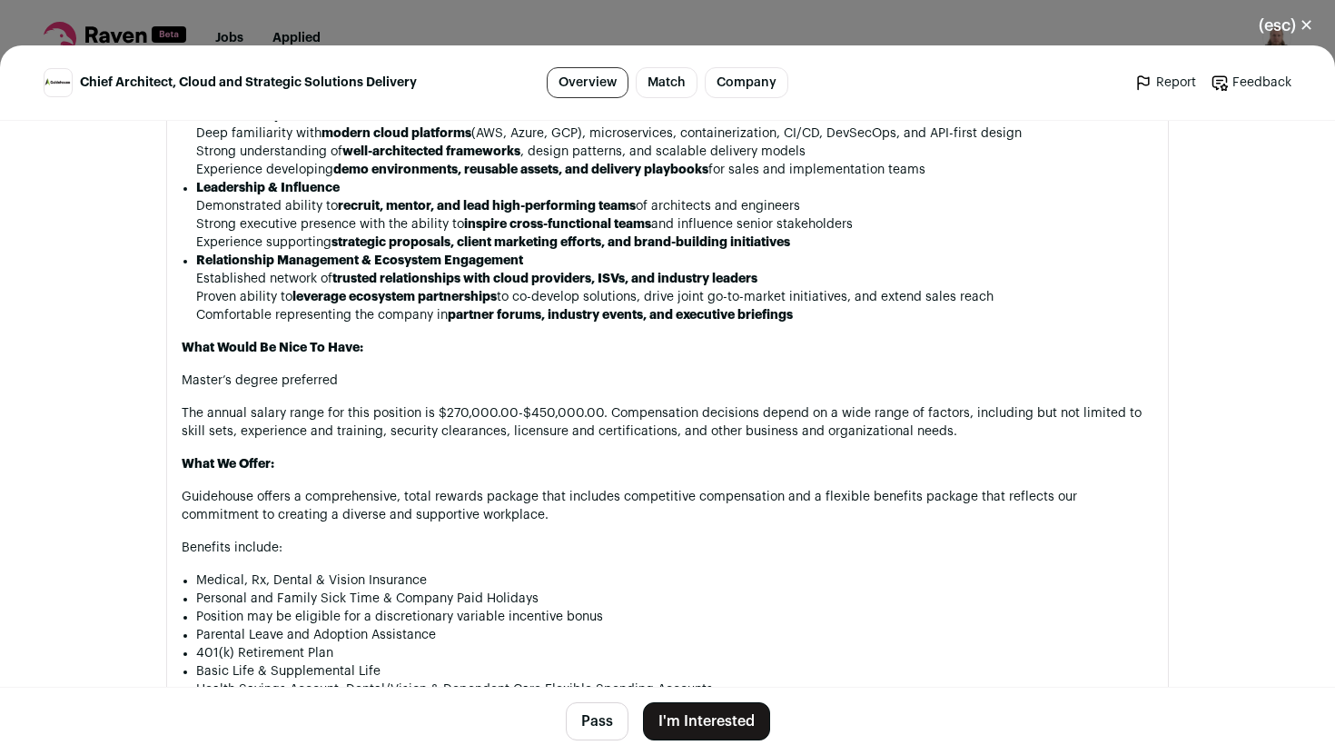
click at [882, 253] on p "Relationship Management & Ecosystem Engagement" at bounding box center [674, 261] width 957 height 18
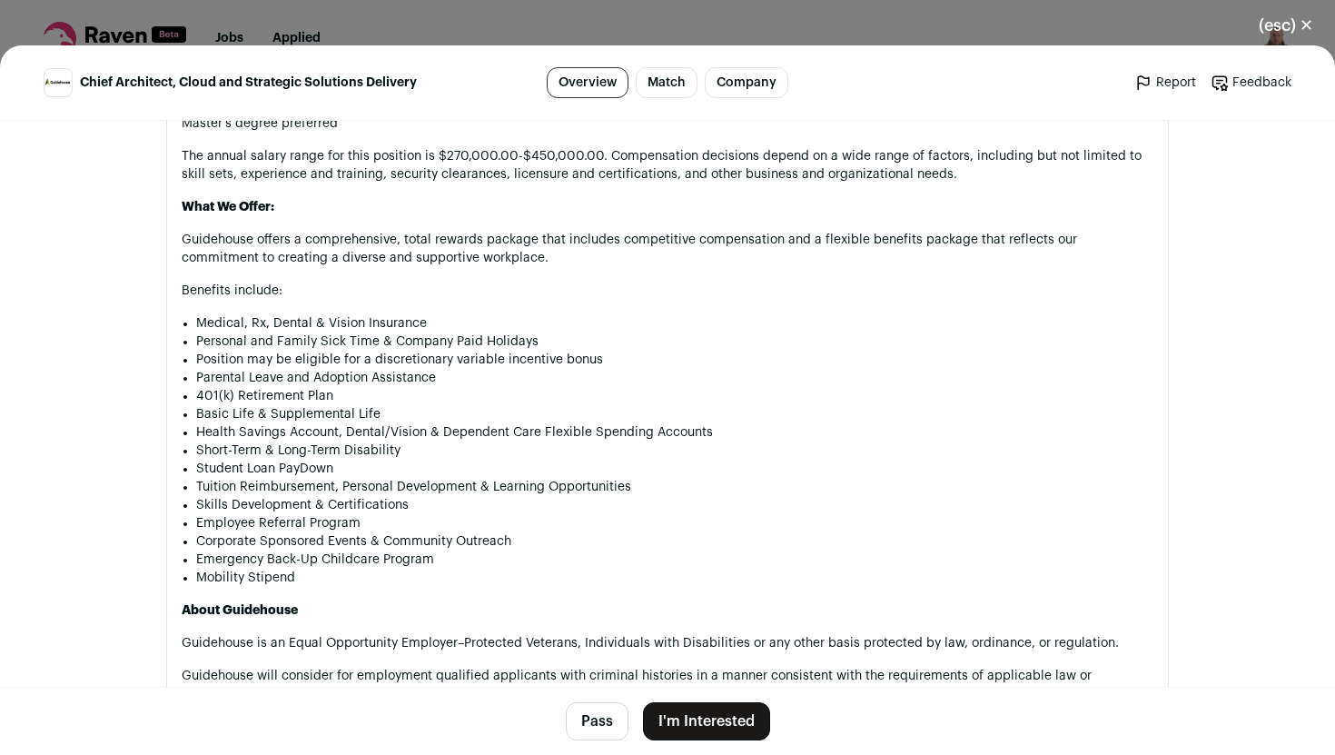
scroll to position [2391, 0]
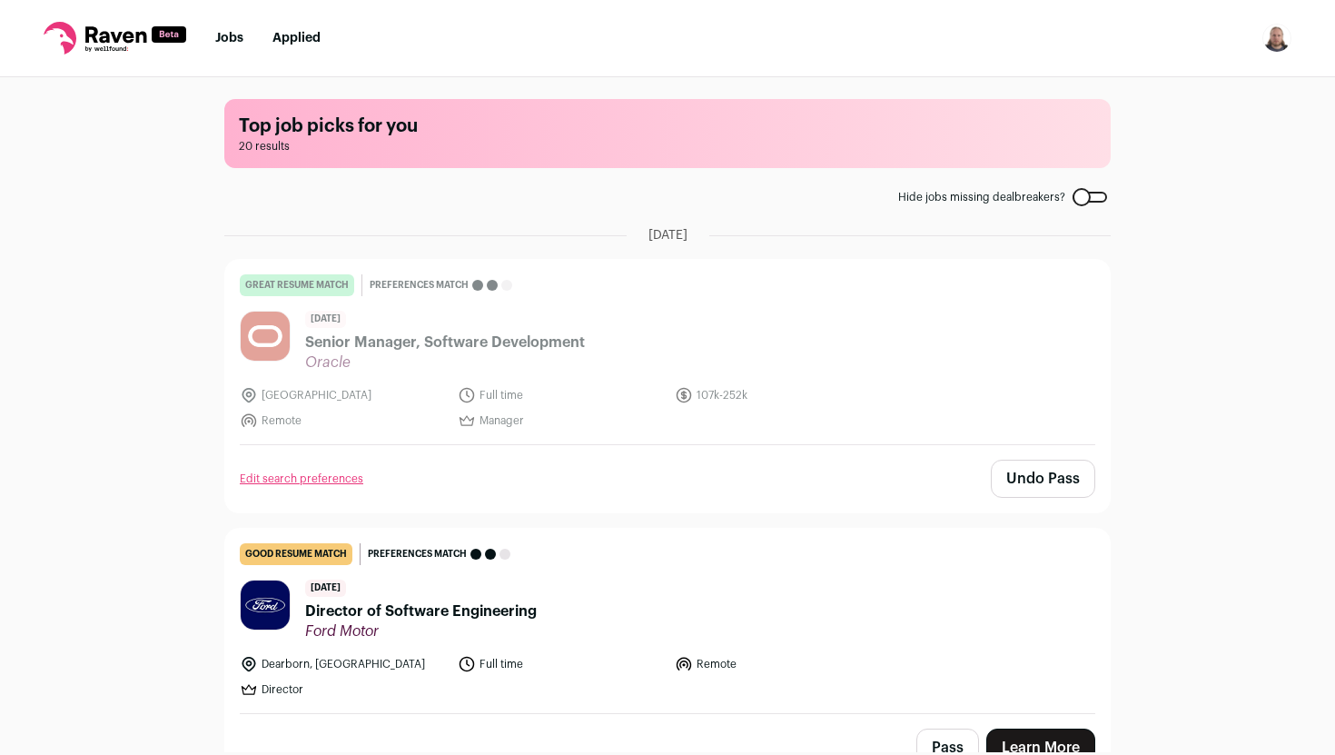
click at [1019, 18] on nav "Jobs Applied Settings Notifications Preferences Resume FAQs Logout" at bounding box center [667, 38] width 1335 height 77
click at [1278, 36] on img "Open dropdown" at bounding box center [1276, 38] width 29 height 29
click at [853, 60] on nav "Jobs Applied Settings Notifications Preferences Resume FAQs Logout" at bounding box center [667, 38] width 1335 height 77
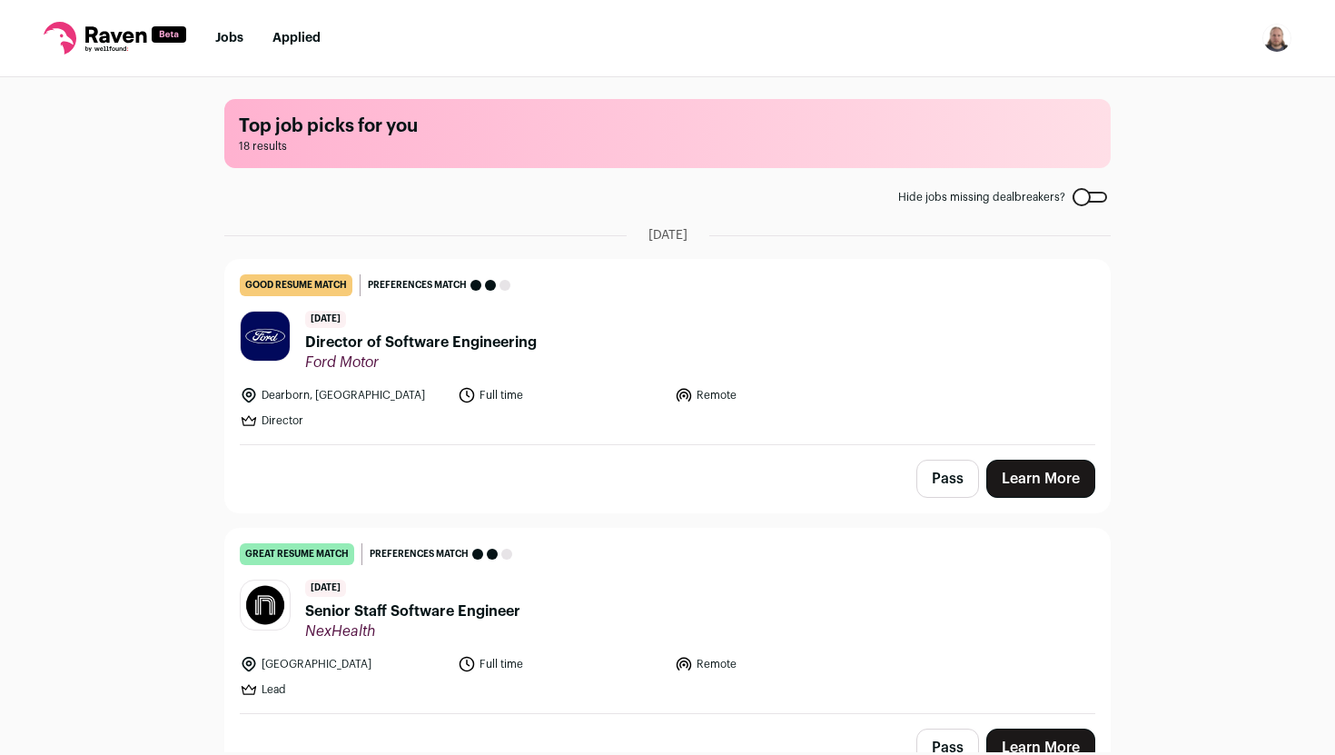
click at [1287, 34] on img "Open dropdown" at bounding box center [1276, 38] width 29 height 29
click at [1162, 90] on link "Settings" at bounding box center [1190, 85] width 201 height 44
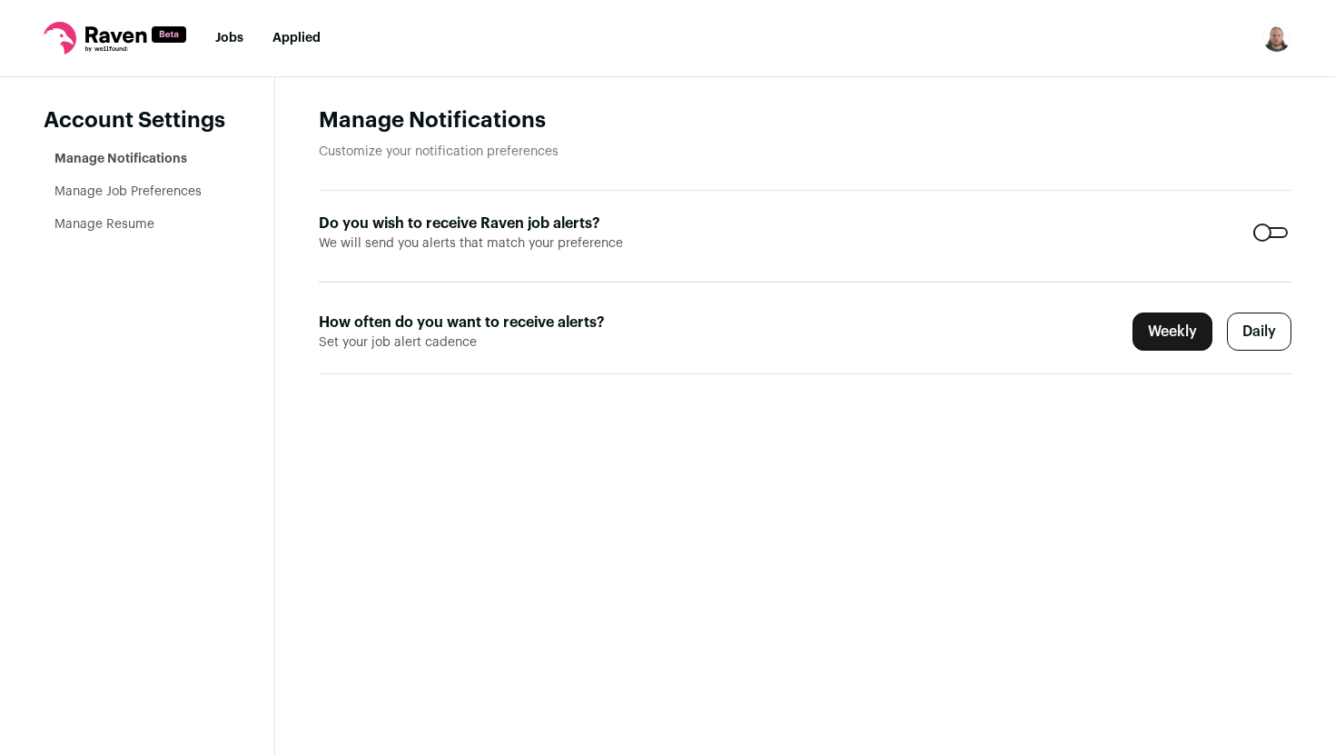
click at [115, 238] on aside "Account Settings Manage Notifications Manage Job Preferences Manage Resume" at bounding box center [137, 415] width 275 height 677
click at [120, 222] on link "Manage Resume" at bounding box center [104, 224] width 100 height 13
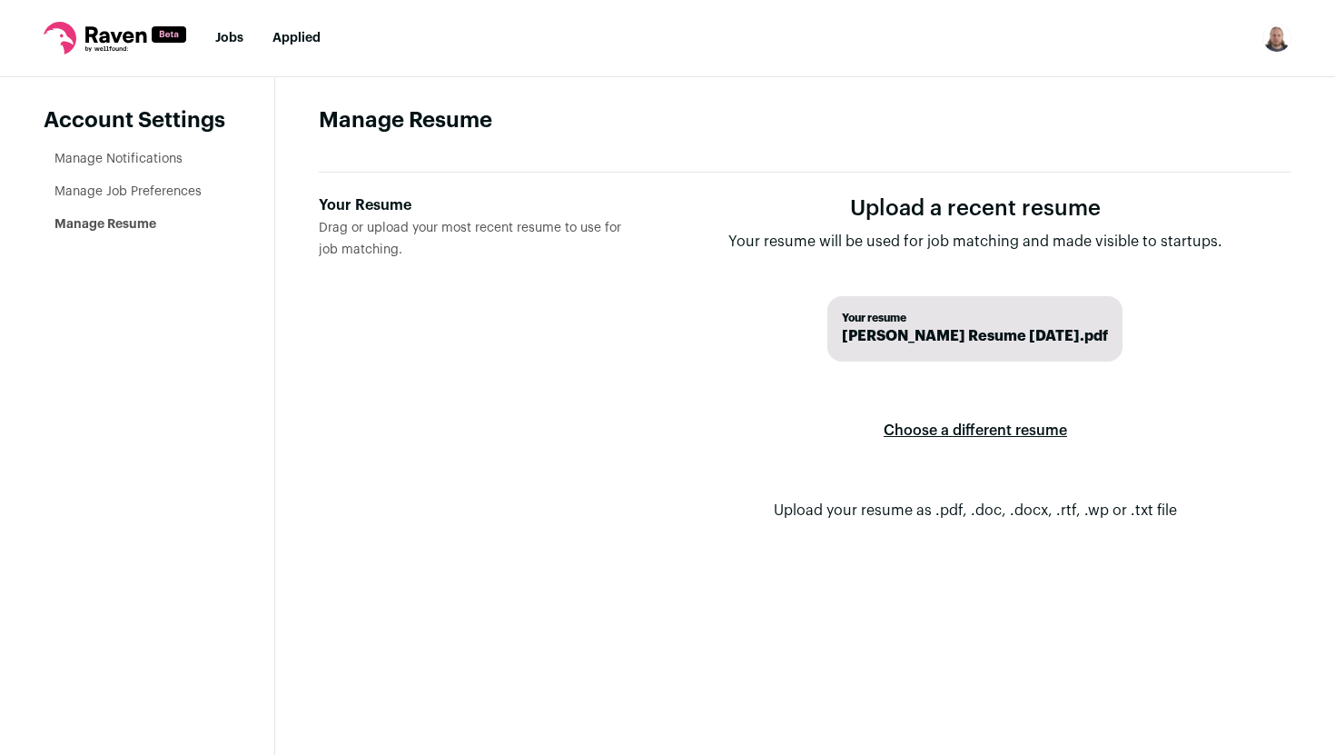
click at [961, 425] on label "Choose a different resume" at bounding box center [974, 430] width 183 height 51
click at [0, 0] on input "Your Resume Drag or upload your most recent resume to use for job matching." at bounding box center [0, 0] width 0 height 0
click at [927, 128] on h1 "Manage Resume" at bounding box center [805, 120] width 972 height 29
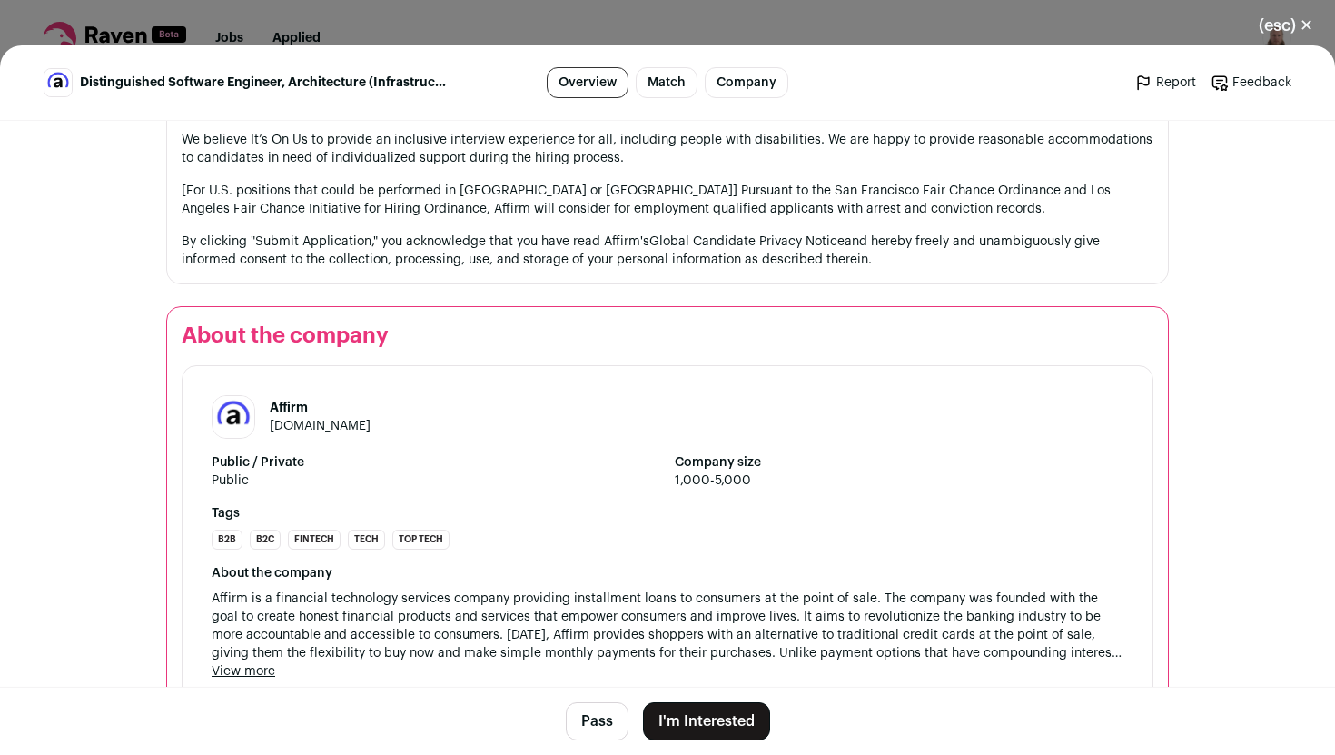
scroll to position [2134, 0]
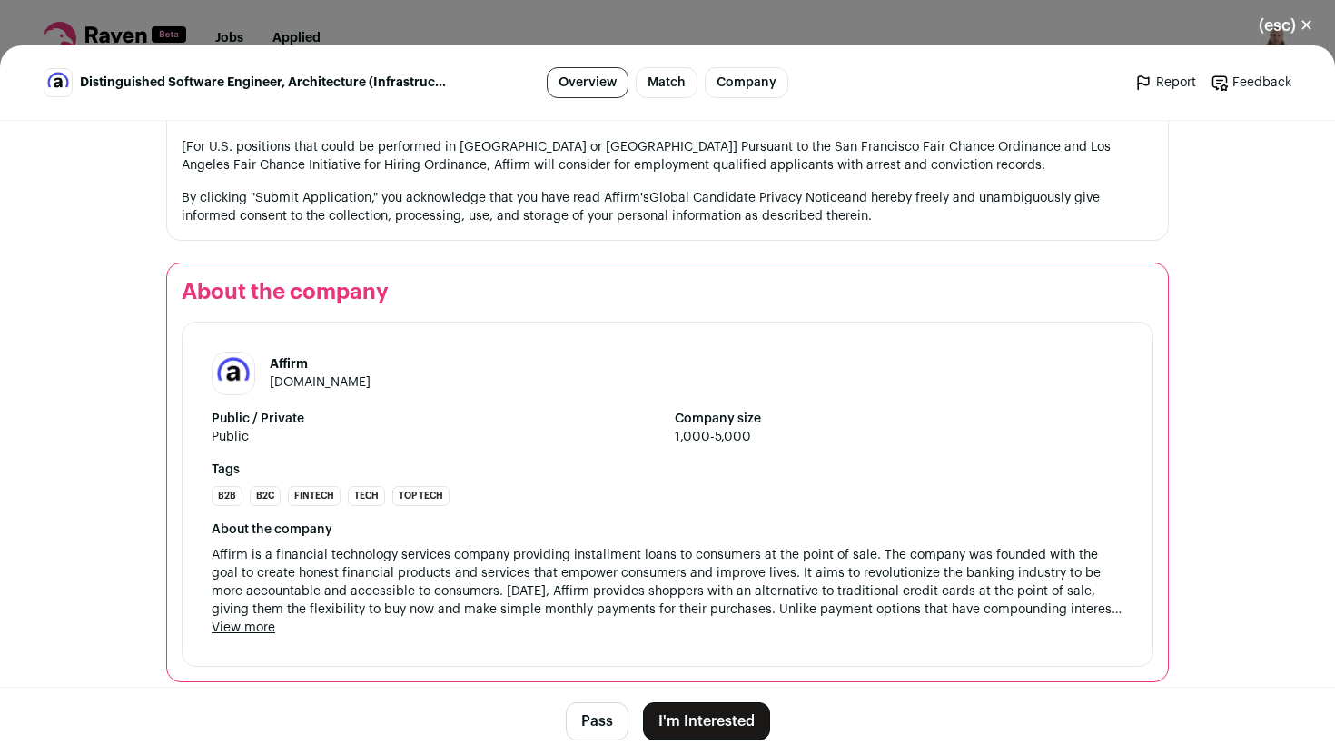
click at [703, 725] on button "I'm Interested" at bounding box center [706, 721] width 127 height 38
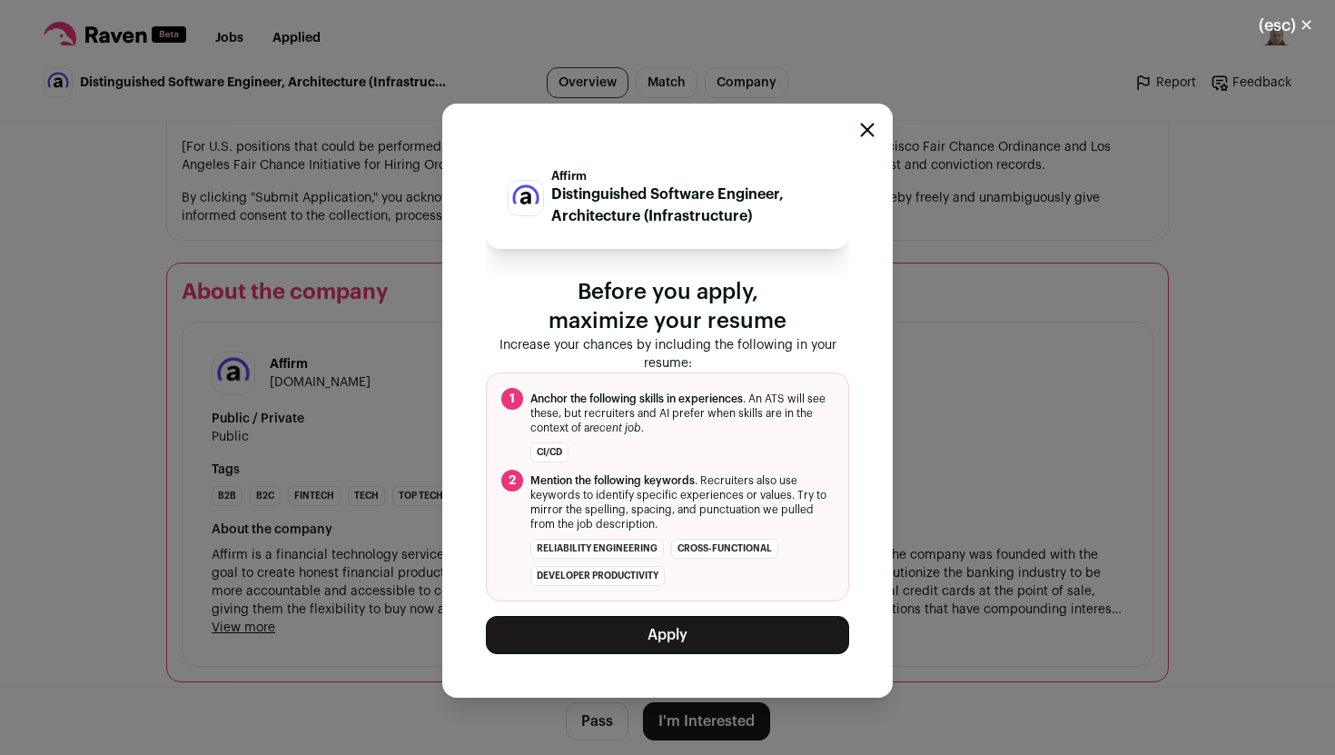
click at [669, 636] on button "Apply" at bounding box center [667, 635] width 363 height 38
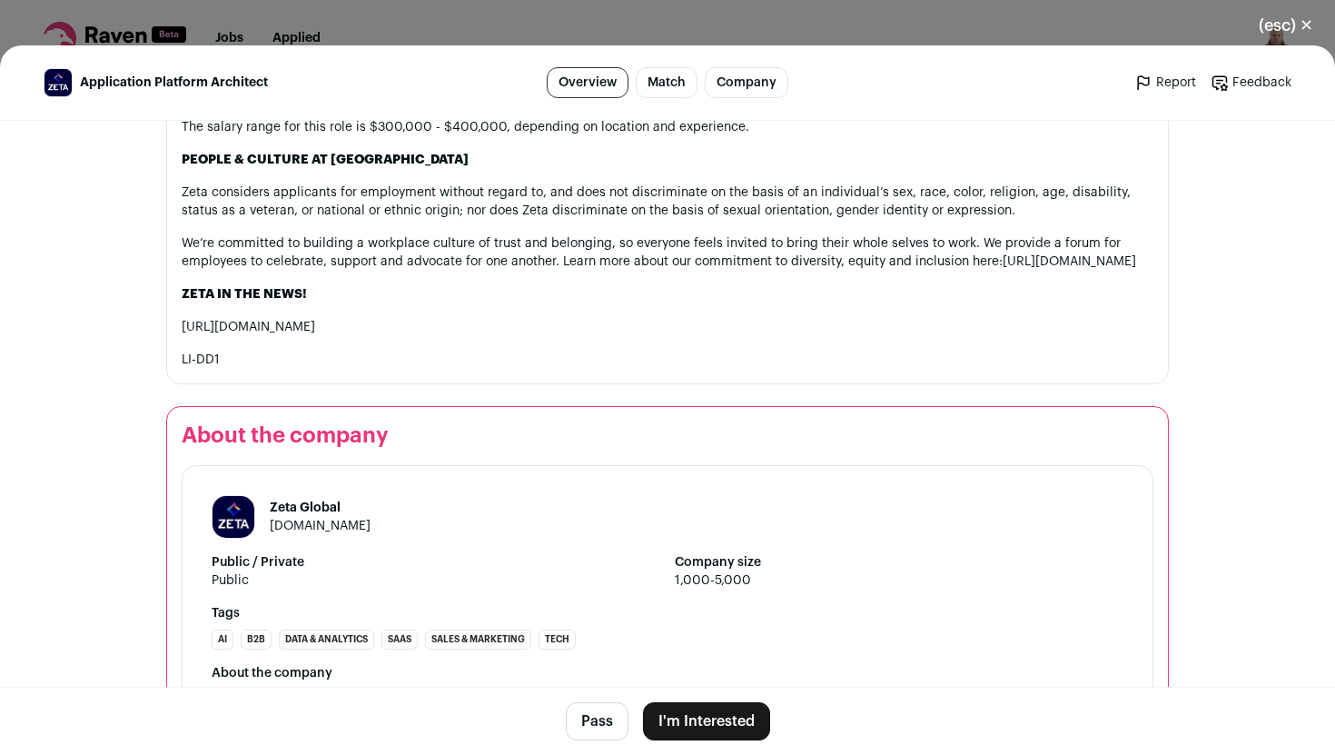
scroll to position [2246, 0]
